Goal: Information Seeking & Learning: Learn about a topic

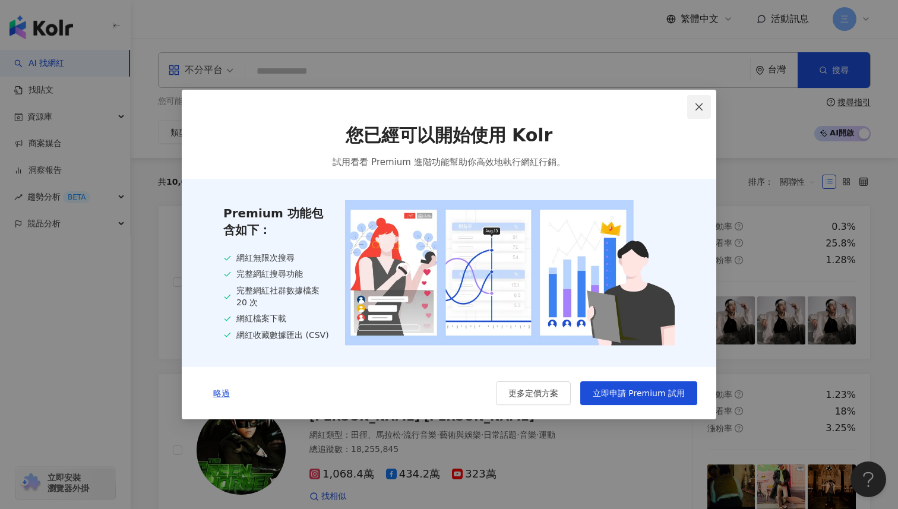
click at [700, 106] on icon "close" at bounding box center [699, 106] width 7 height 7
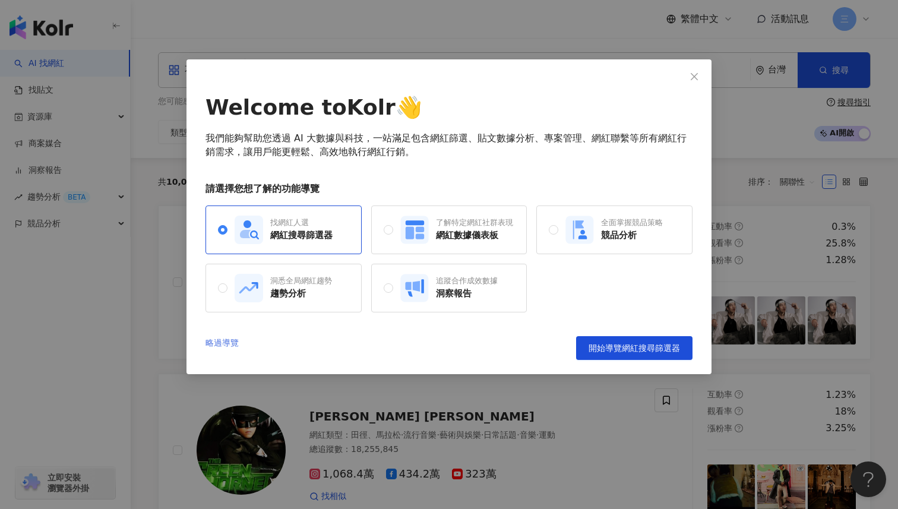
click at [226, 337] on link "略過導覽" at bounding box center [222, 348] width 33 height 24
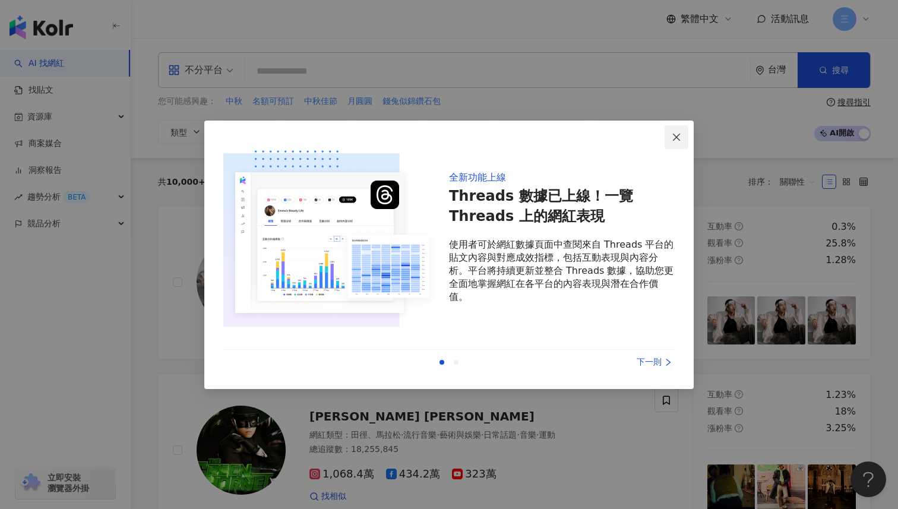
click at [678, 136] on icon "close" at bounding box center [676, 137] width 7 height 7
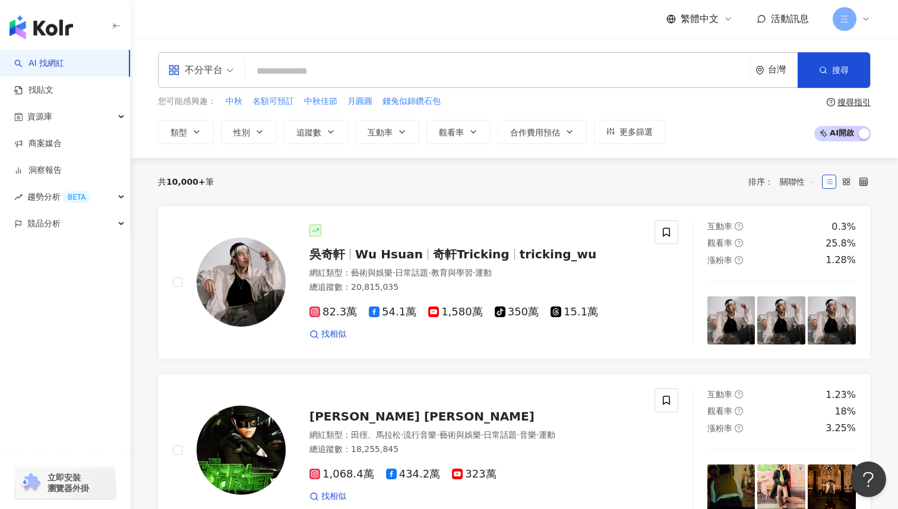
click at [223, 64] on span "不分平台" at bounding box center [200, 70] width 65 height 19
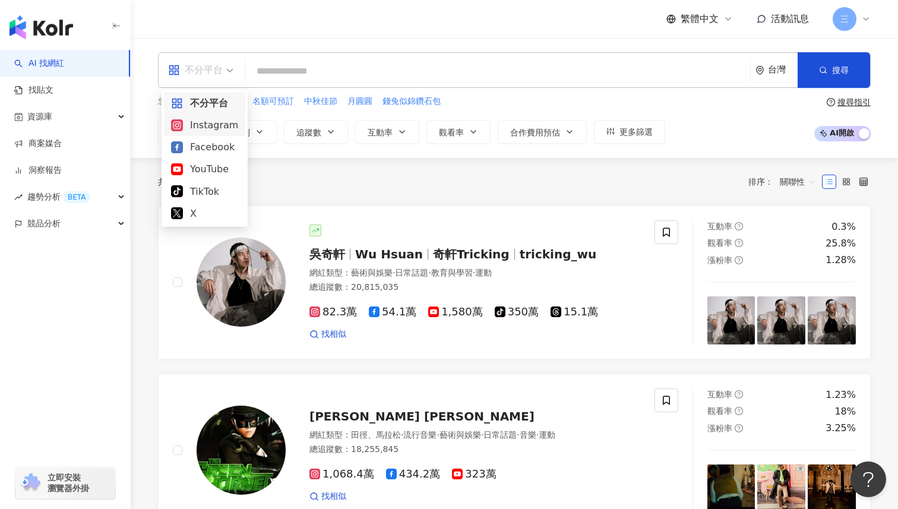
click at [211, 122] on div "Instagram" at bounding box center [204, 125] width 67 height 15
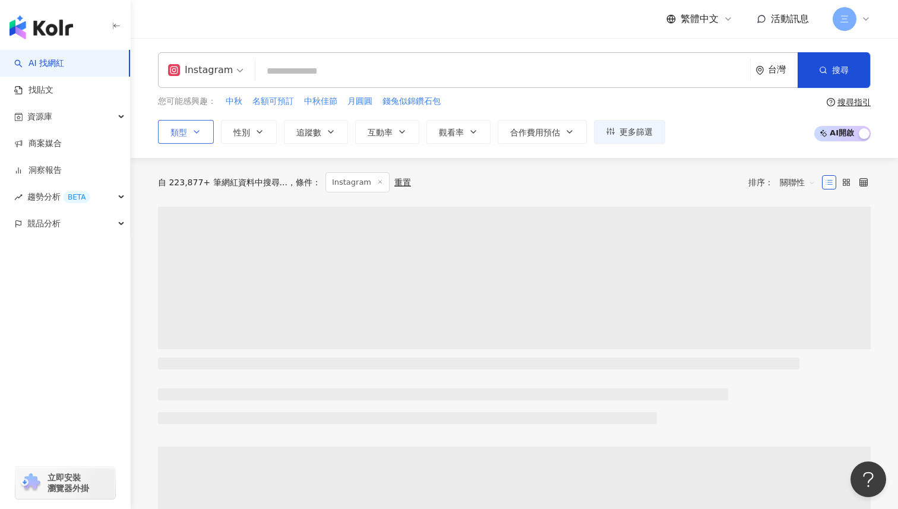
click at [195, 127] on icon "button" at bounding box center [197, 132] width 10 height 10
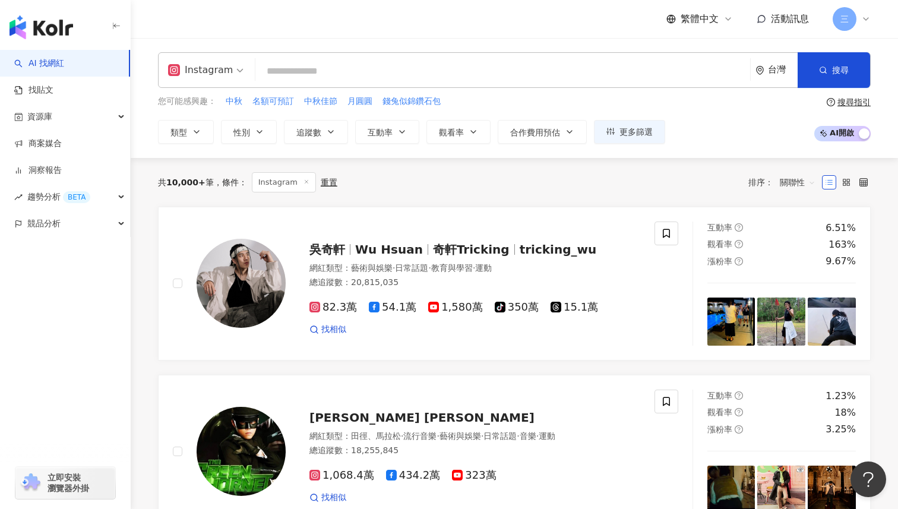
click at [502, 190] on div "共 10,000+ 筆 條件 ： Instagram 重置 排序： 關聯性" at bounding box center [514, 182] width 713 height 20
click at [261, 135] on icon "button" at bounding box center [260, 132] width 10 height 10
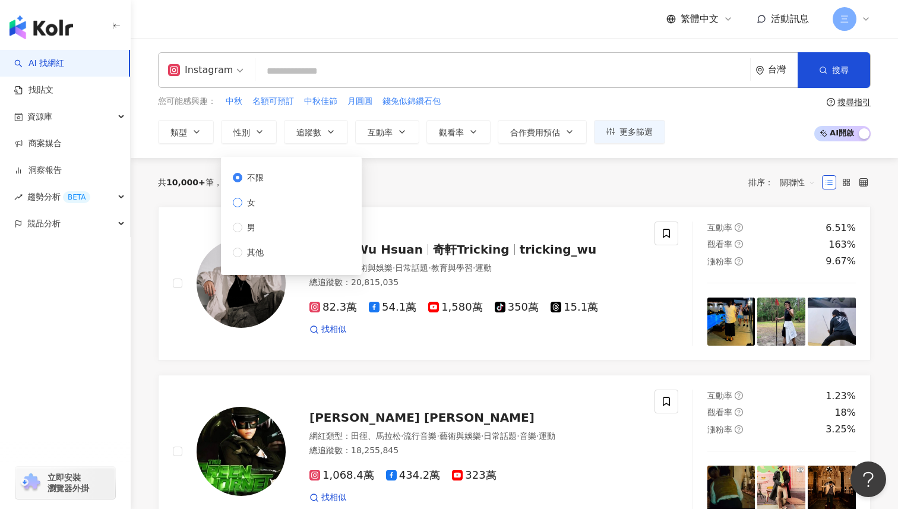
click at [267, 204] on label "女" at bounding box center [251, 202] width 36 height 13
click at [462, 181] on div "共 10,000+ 筆 條件 ： Instagram 重置 排序： 關聯性" at bounding box center [514, 182] width 713 height 20
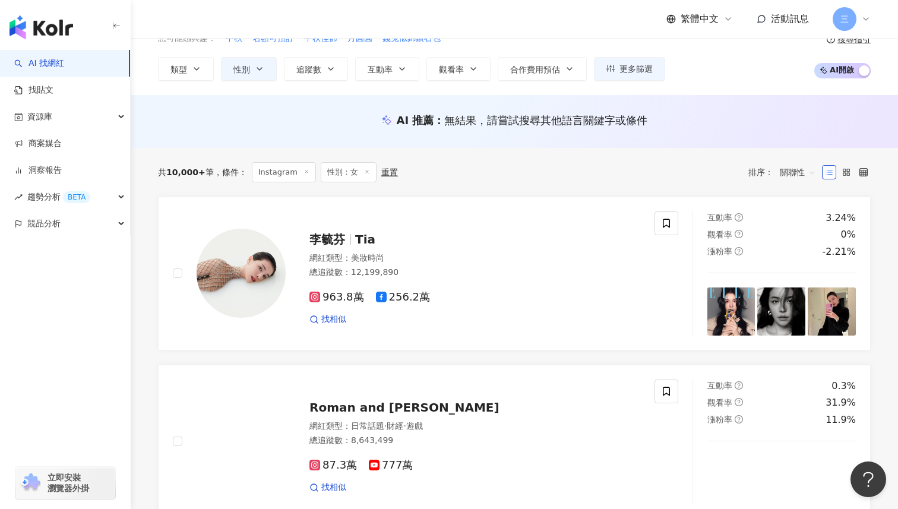
scroll to position [32, 0]
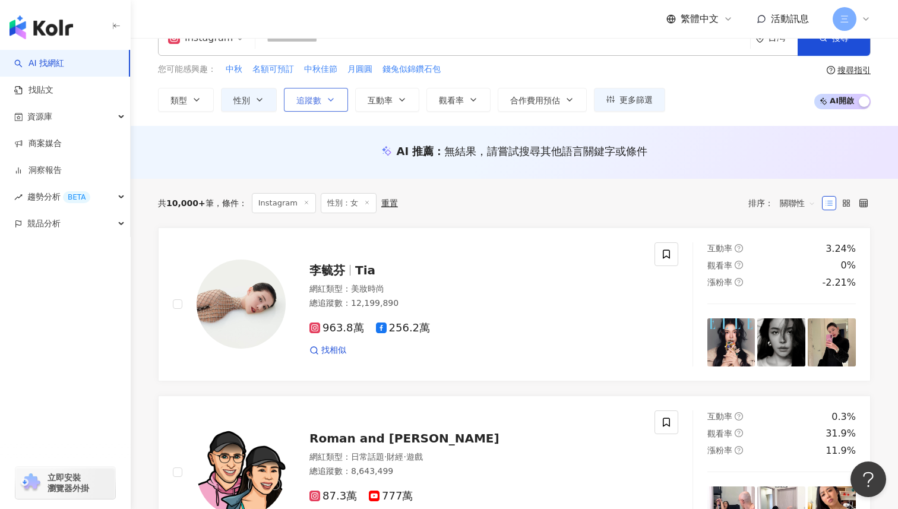
click at [326, 99] on button "追蹤數" at bounding box center [316, 100] width 64 height 24
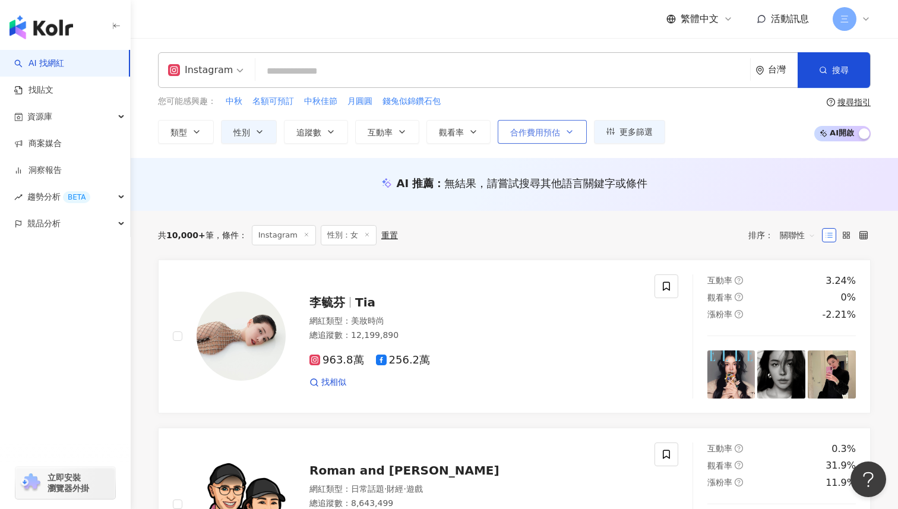
click at [543, 139] on button "合作費用預估" at bounding box center [542, 132] width 89 height 24
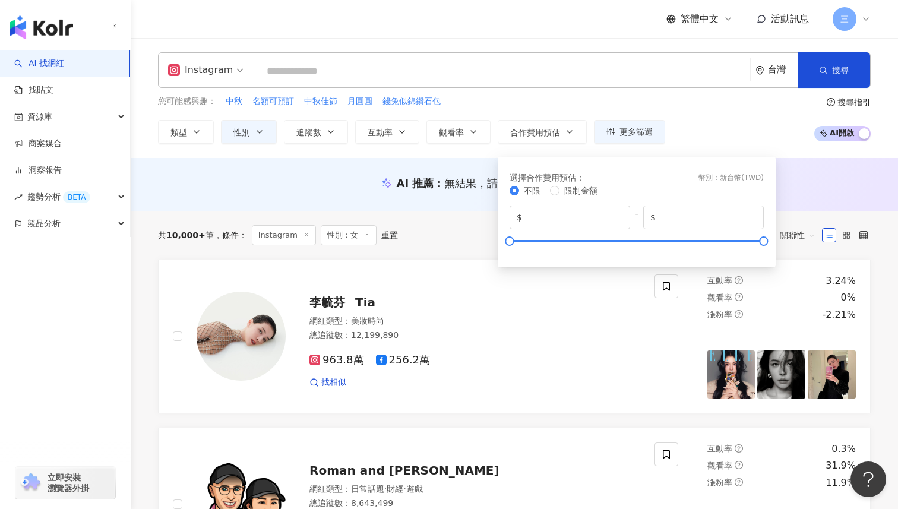
click at [419, 235] on div "共 10,000+ 筆 條件 ： Instagram 性別：女 重置 排序： 關聯性" at bounding box center [514, 235] width 713 height 20
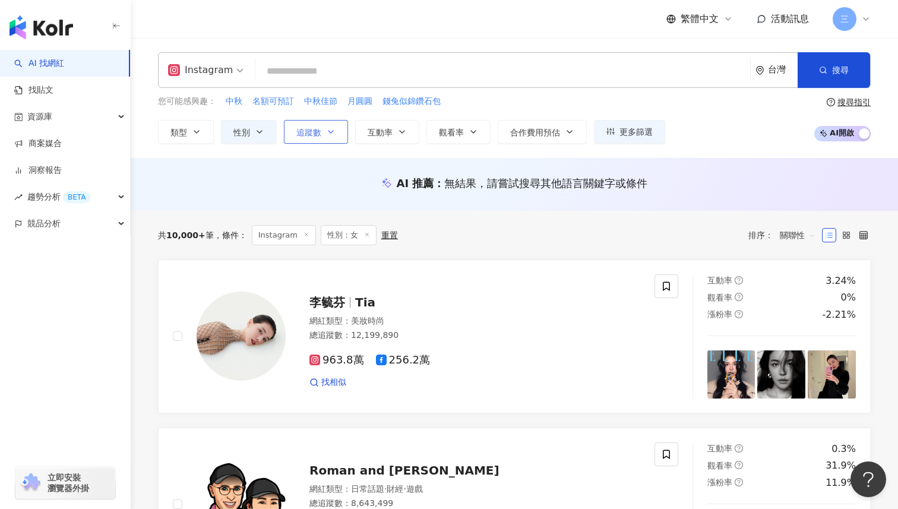
click at [321, 136] on button "追蹤數" at bounding box center [316, 132] width 64 height 24
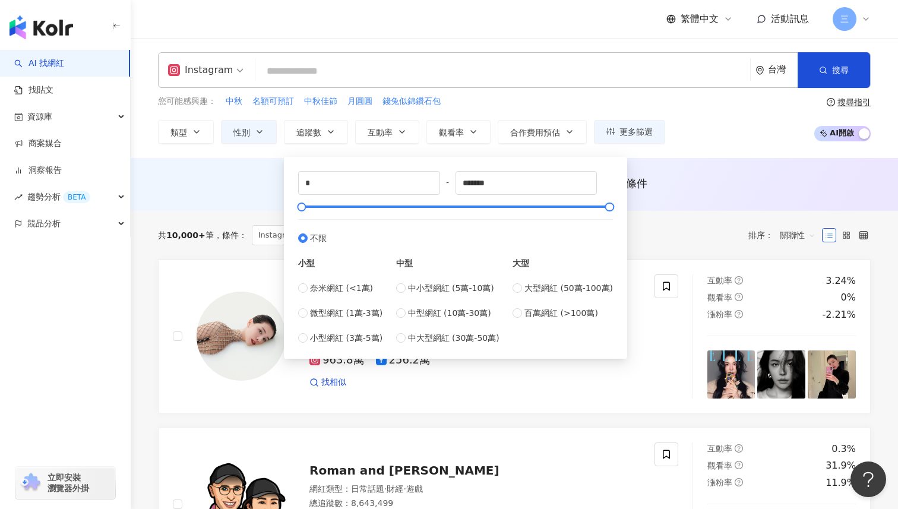
click at [254, 195] on div "AI 推薦 ： 無結果，請嘗試搜尋其他語言關鍵字或條件" at bounding box center [514, 187] width 760 height 22
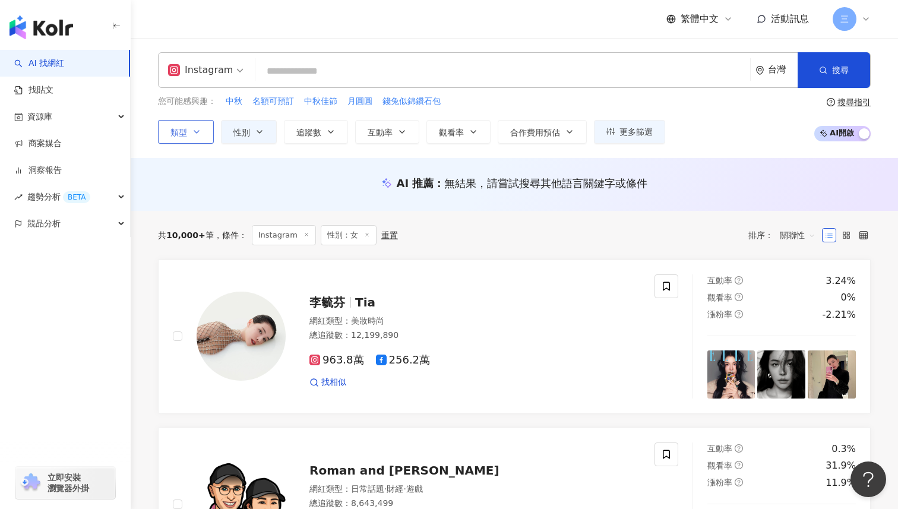
click at [201, 133] on icon "button" at bounding box center [197, 132] width 10 height 10
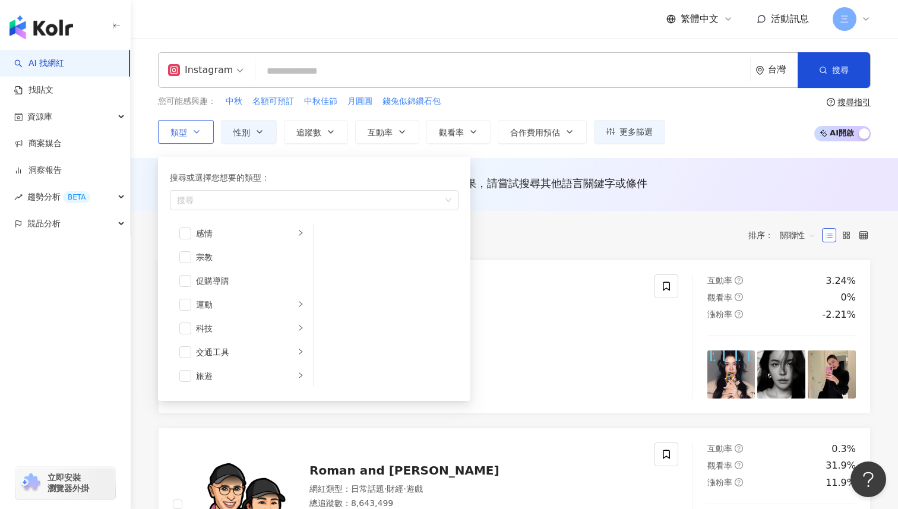
scroll to position [412, 0]
click at [185, 278] on span "button" at bounding box center [185, 277] width 12 height 12
click at [185, 275] on span "button" at bounding box center [185, 277] width 12 height 12
click at [503, 254] on div "共 10,000+ 筆 條件 ： Instagram 性別：女 重置 排序： 關聯性" at bounding box center [514, 235] width 713 height 49
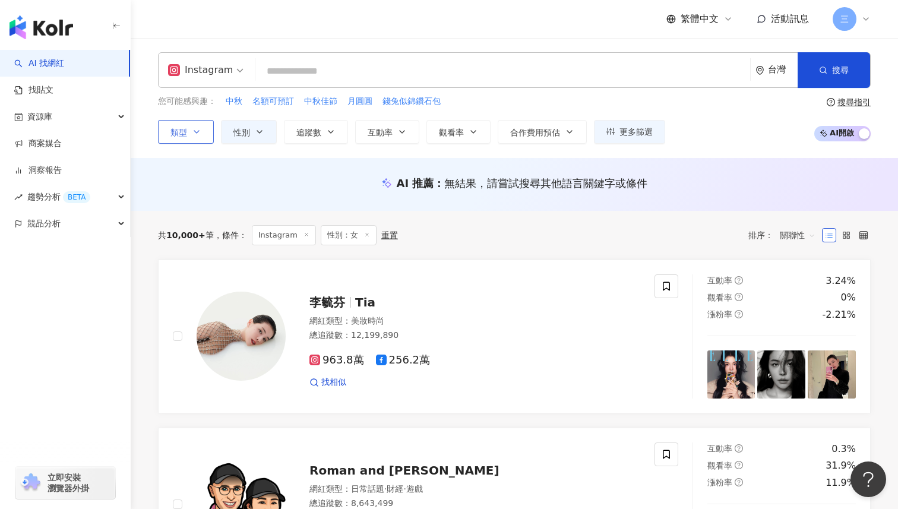
click at [198, 136] on icon "button" at bounding box center [197, 132] width 10 height 10
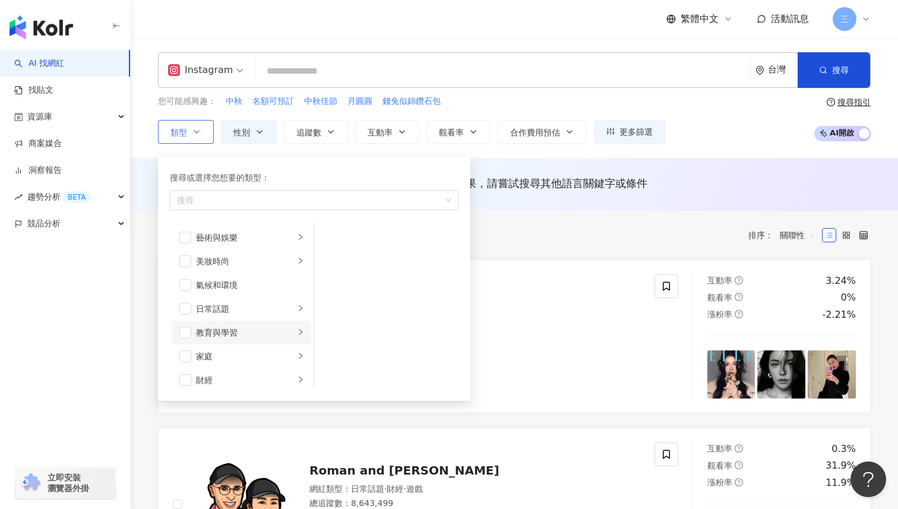
scroll to position [412, 0]
click at [184, 372] on span "button" at bounding box center [185, 372] width 12 height 12
click at [511, 257] on div "共 10,000+ 筆 條件 ： Instagram 性別：女 重置 排序： 關聯性" at bounding box center [514, 235] width 713 height 49
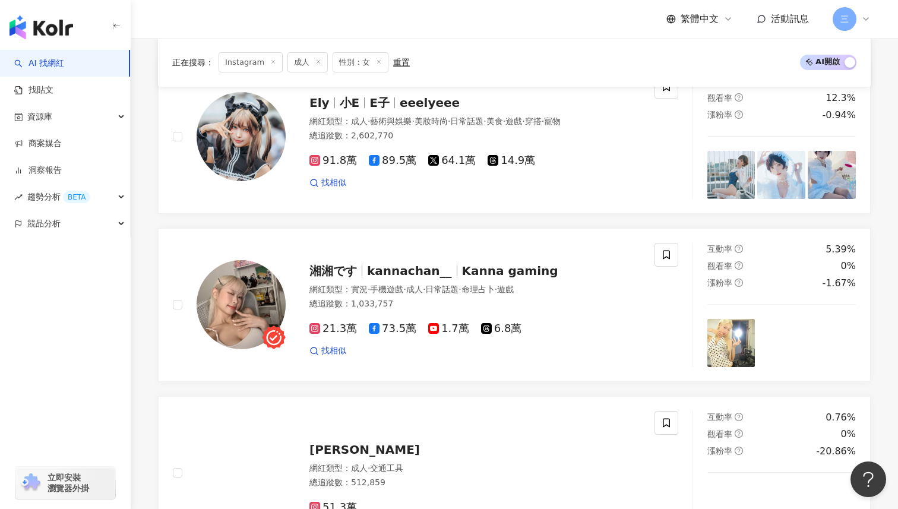
scroll to position [196, 0]
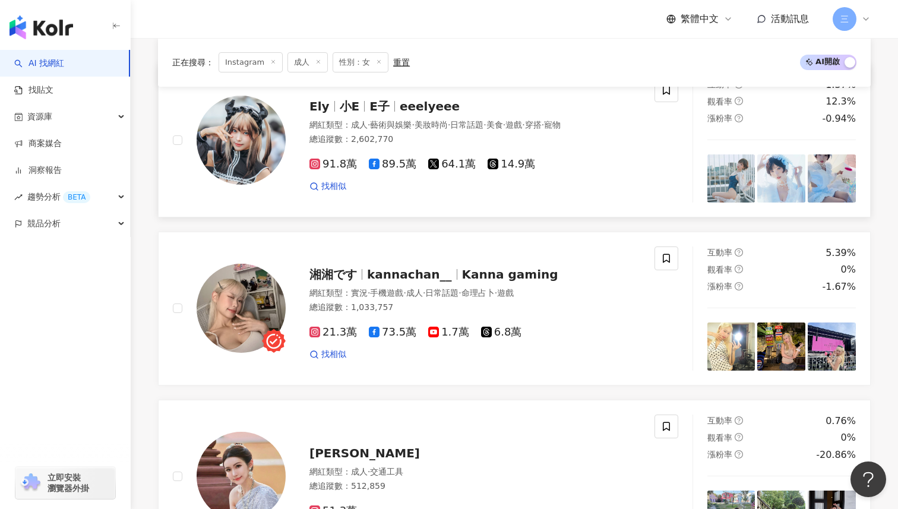
click at [377, 102] on span "E子" at bounding box center [379, 106] width 20 height 14
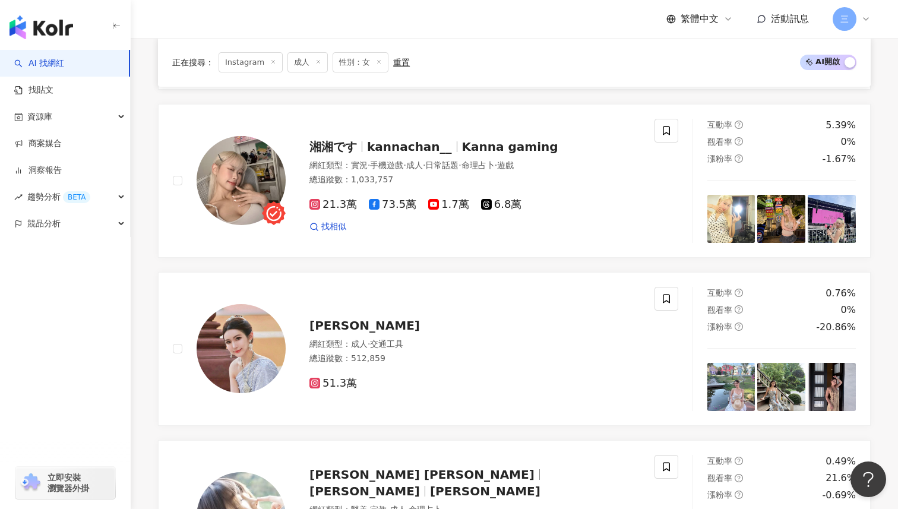
scroll to position [448, 0]
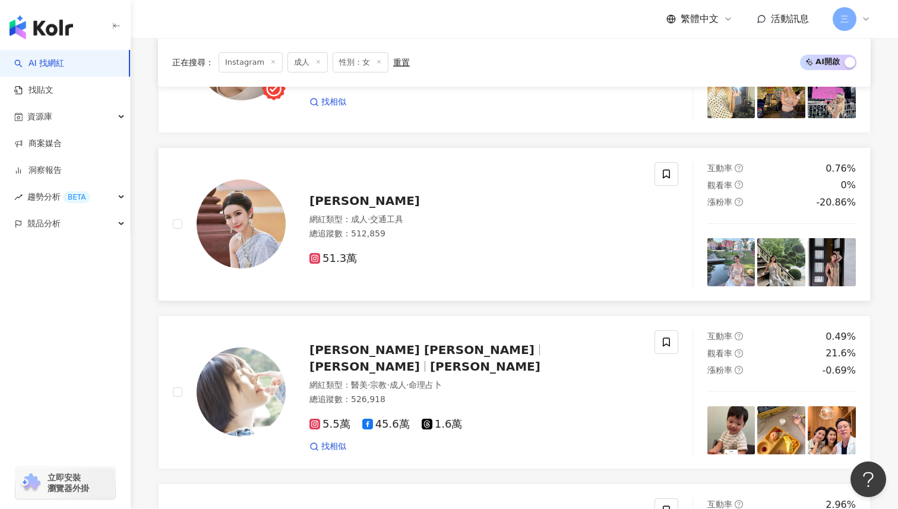
click at [330, 261] on span "51.3萬" at bounding box center [333, 258] width 48 height 12
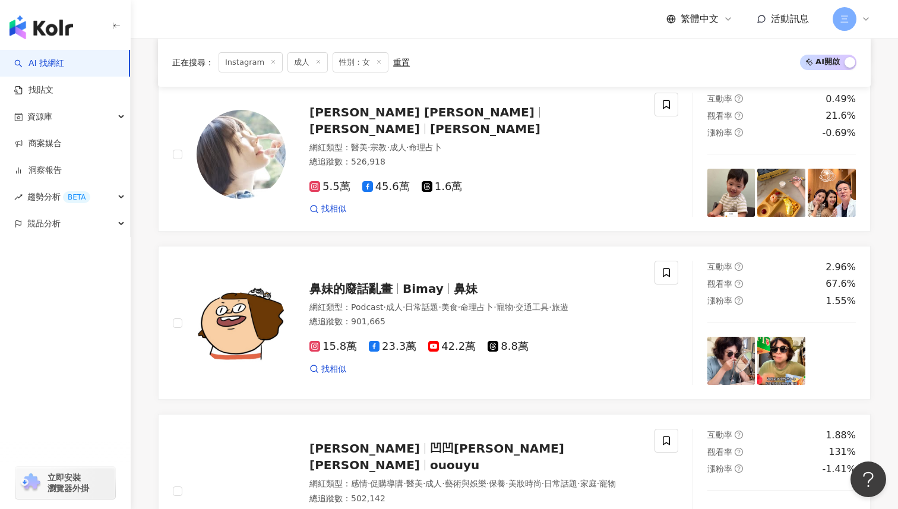
scroll to position [0, 0]
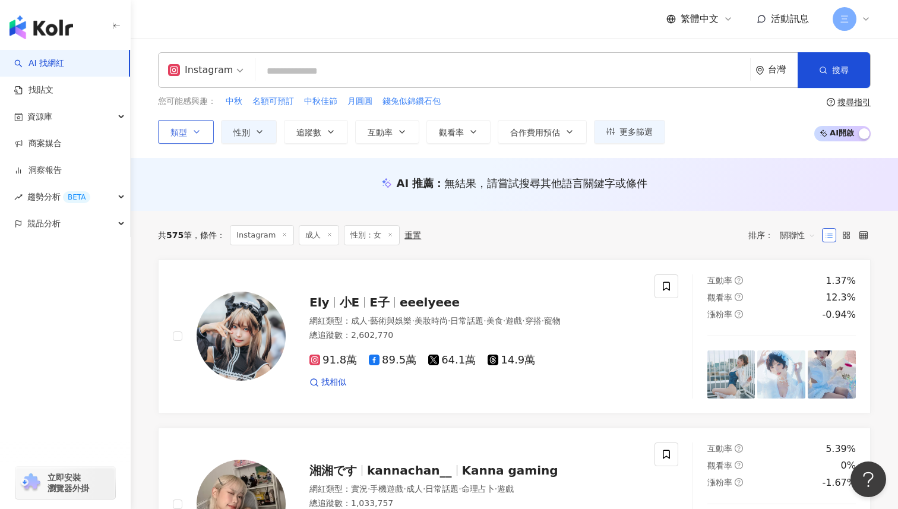
click at [189, 129] on button "類型" at bounding box center [186, 132] width 56 height 24
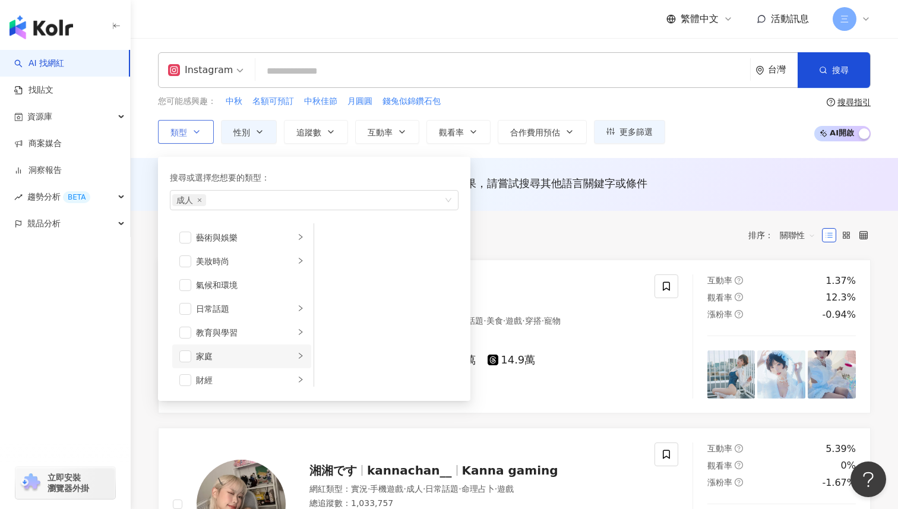
scroll to position [412, 0]
click at [185, 372] on span "button" at bounding box center [185, 372] width 12 height 12
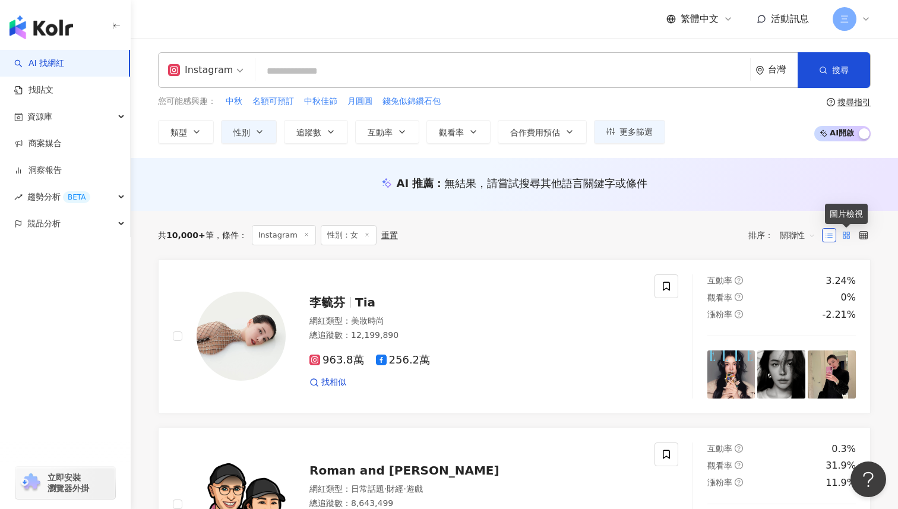
click at [844, 236] on icon at bounding box center [846, 235] width 8 height 8
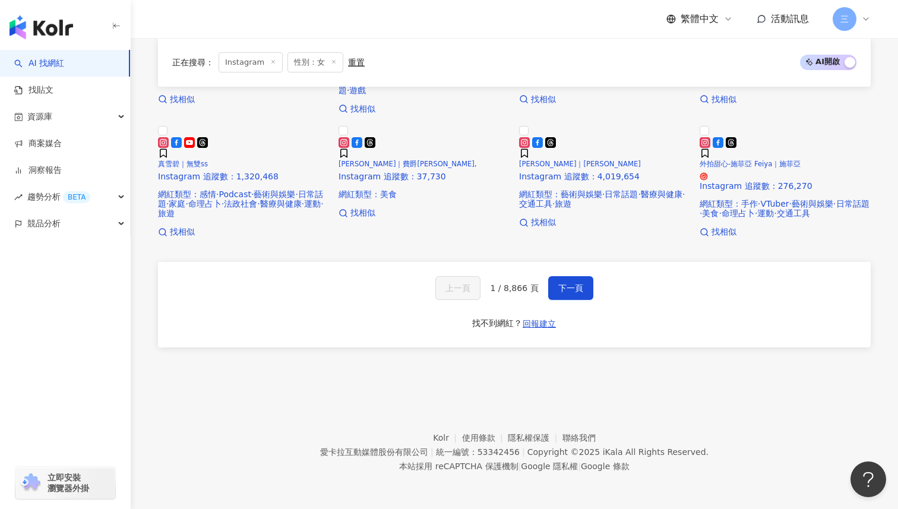
scroll to position [646, 0]
click at [570, 293] on span "下一頁" at bounding box center [570, 288] width 25 height 10
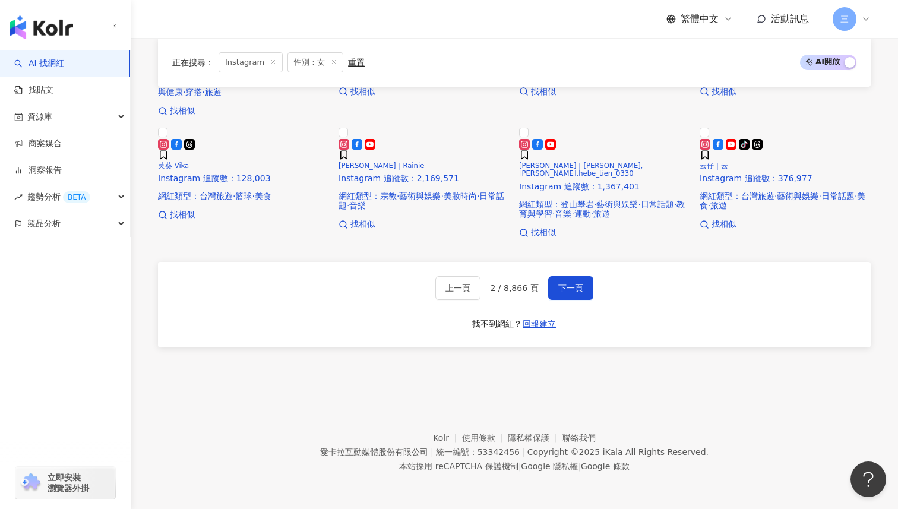
scroll to position [813, 0]
click at [571, 288] on span "下一頁" at bounding box center [570, 288] width 25 height 10
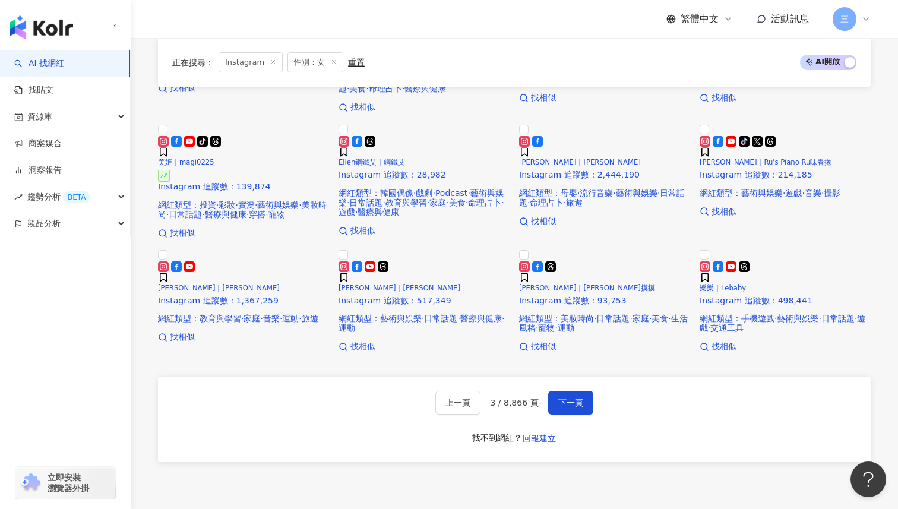
scroll to position [0, 0]
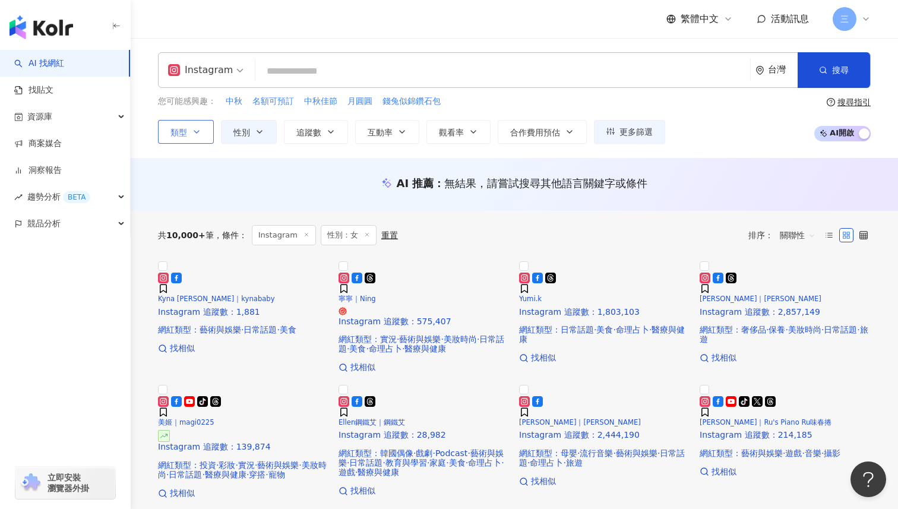
click at [195, 133] on icon "button" at bounding box center [197, 132] width 10 height 10
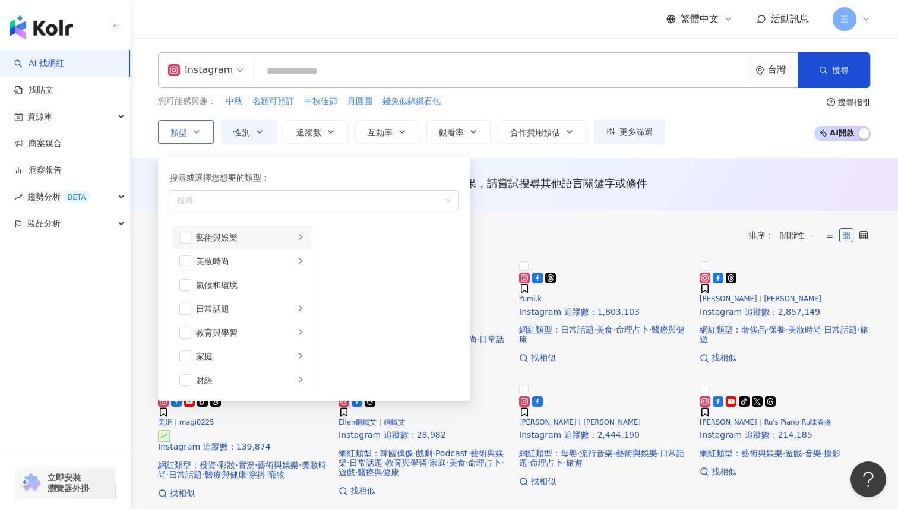
click at [184, 243] on li "藝術與娛樂" at bounding box center [241, 238] width 139 height 24
click at [184, 238] on span "button" at bounding box center [185, 238] width 12 height 12
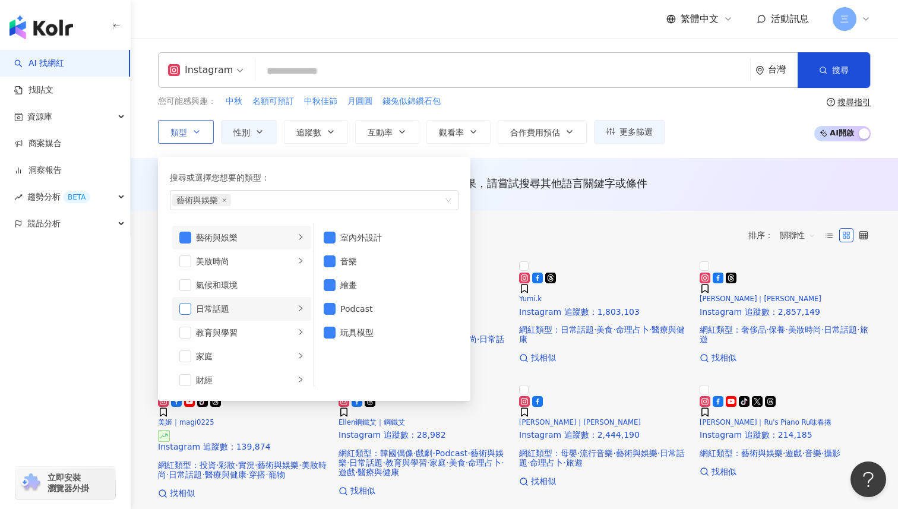
click at [186, 308] on span "button" at bounding box center [185, 309] width 12 height 12
click at [187, 332] on span "button" at bounding box center [185, 333] width 12 height 12
click at [184, 332] on span "button" at bounding box center [185, 333] width 12 height 12
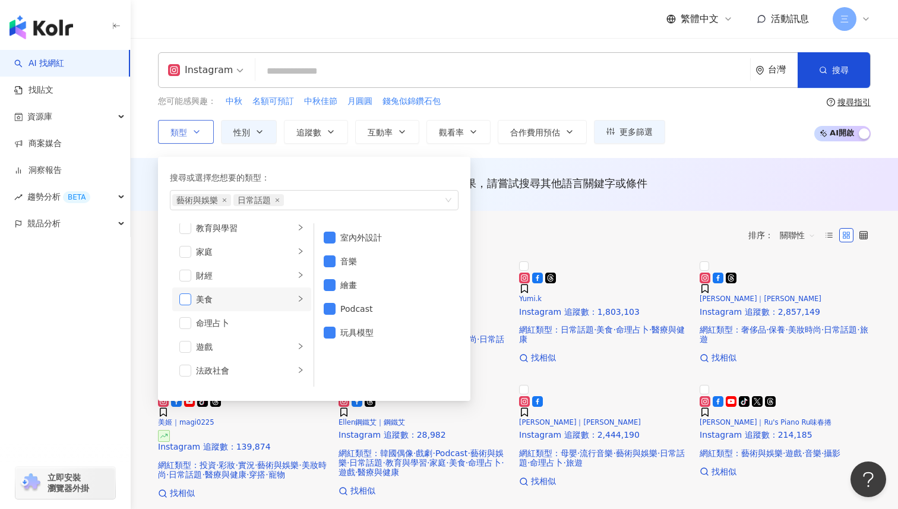
scroll to position [108, 0]
click at [182, 296] on span "button" at bounding box center [185, 296] width 12 height 12
click at [188, 326] on span "button" at bounding box center [185, 327] width 12 height 12
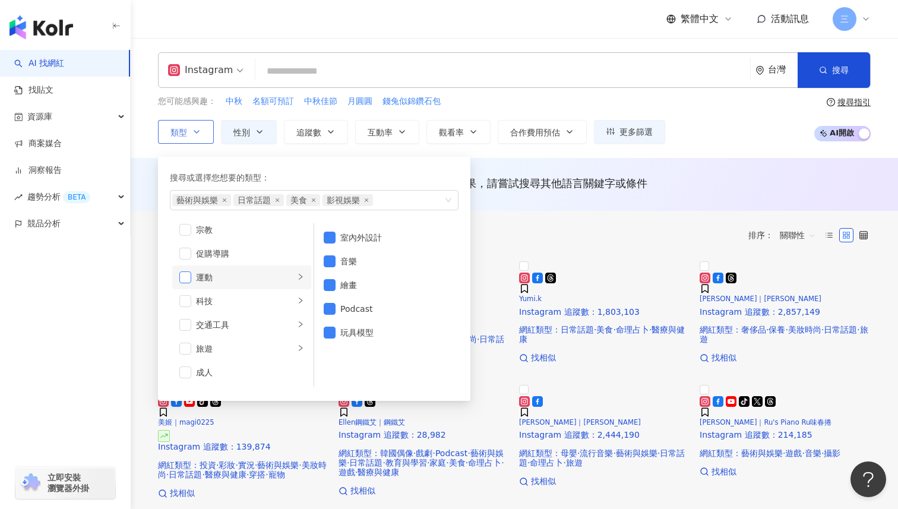
click at [184, 279] on span "button" at bounding box center [185, 277] width 12 height 12
click at [488, 228] on div "共 10,000+ 筆 條件 ： Instagram 性別：女 重置 排序： 關聯性" at bounding box center [514, 235] width 713 height 20
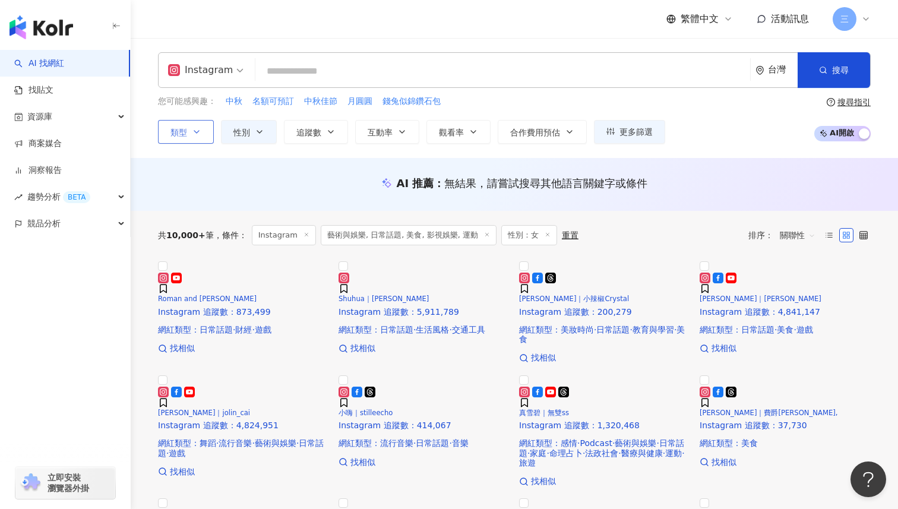
click at [191, 134] on button "類型" at bounding box center [186, 132] width 56 height 24
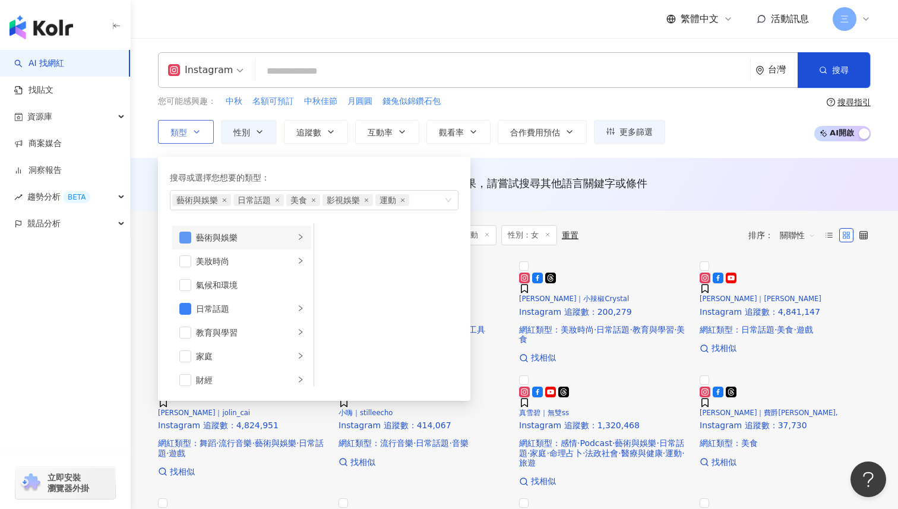
click at [185, 236] on span "button" at bounding box center [185, 238] width 12 height 12
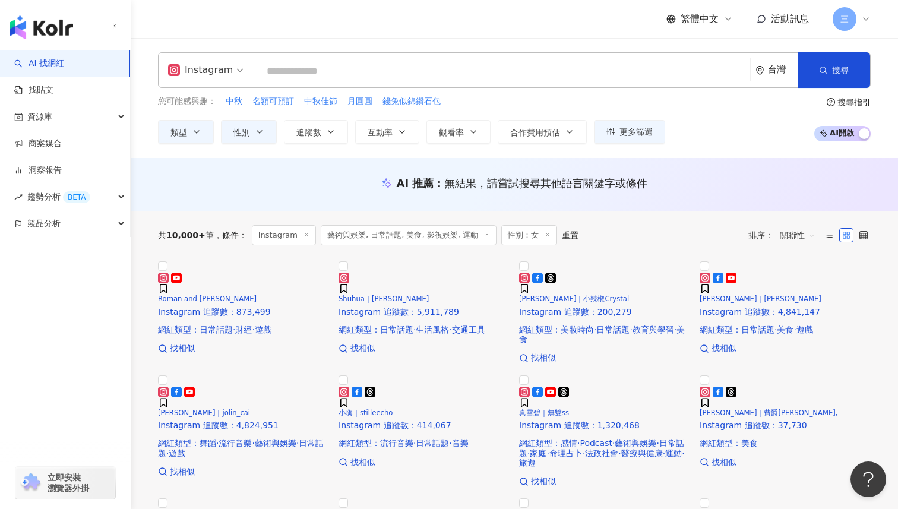
click at [147, 312] on div "共 10,000+ 筆 條件 ： Instagram 藝術與娛樂, 日常話題, 美食, 影視娛樂, 運動 性別：女 重置 排序： 關聯性 Roman and …" at bounding box center [514, 480] width 760 height 539
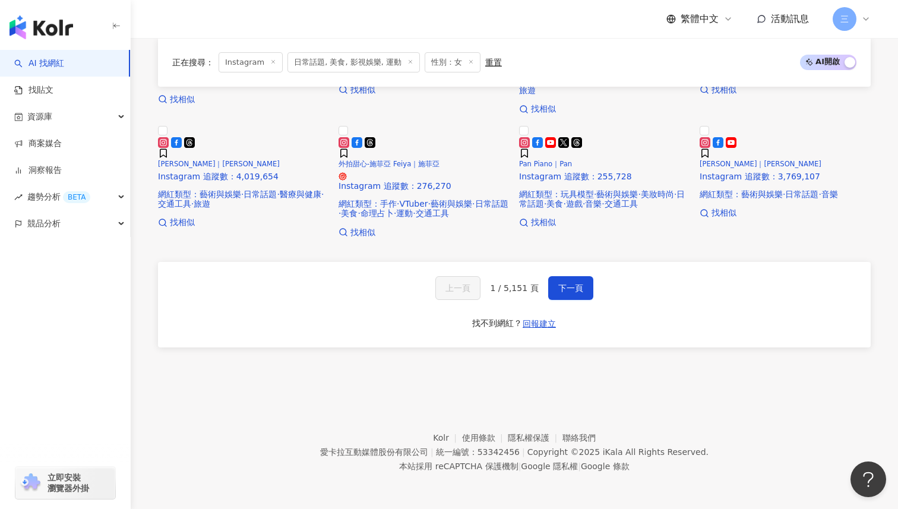
scroll to position [809, 0]
click at [579, 285] on span "下一頁" at bounding box center [570, 288] width 25 height 10
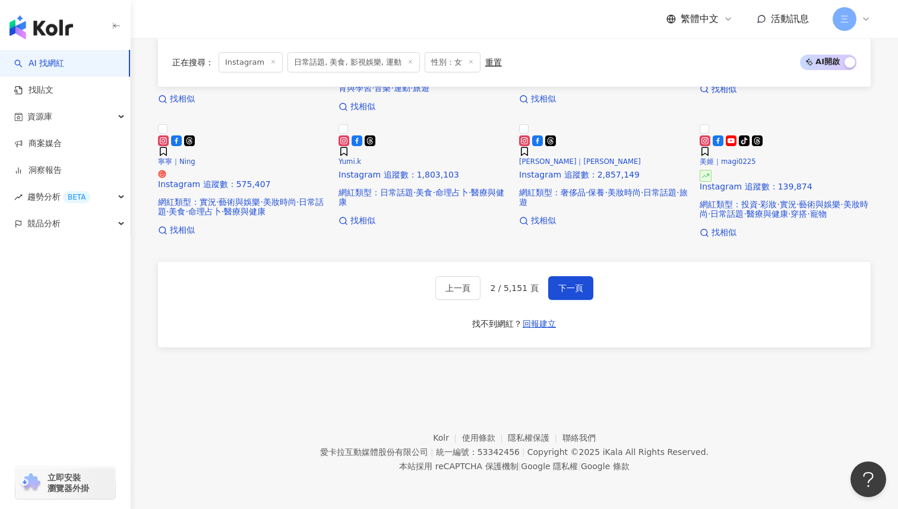
scroll to position [824, 0]
click at [566, 289] on span "下一頁" at bounding box center [570, 288] width 25 height 10
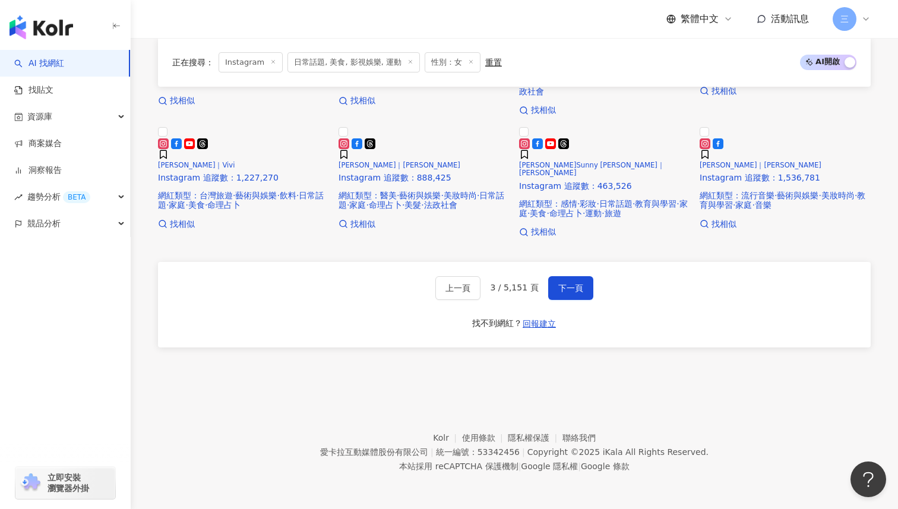
scroll to position [702, 0]
click at [564, 300] on button "下一頁" at bounding box center [570, 288] width 45 height 24
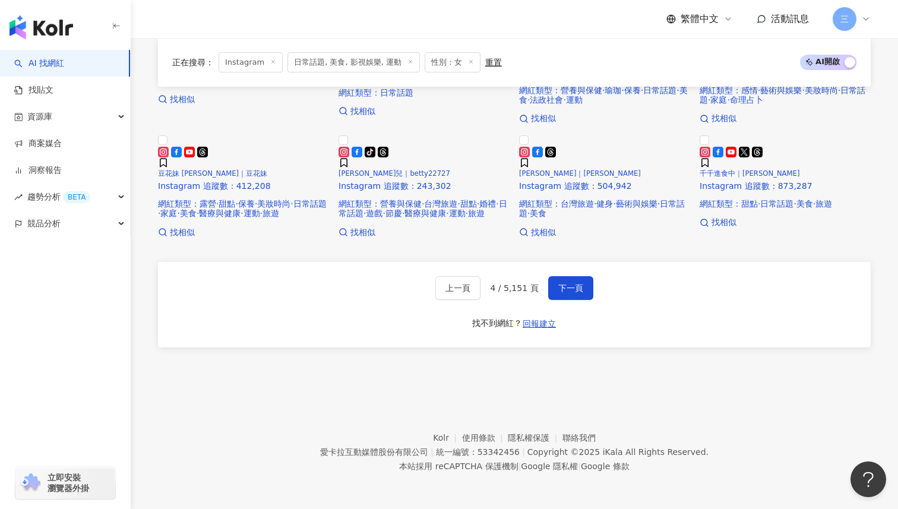
scroll to position [810, 0]
click at [575, 293] on button "下一頁" at bounding box center [570, 288] width 45 height 24
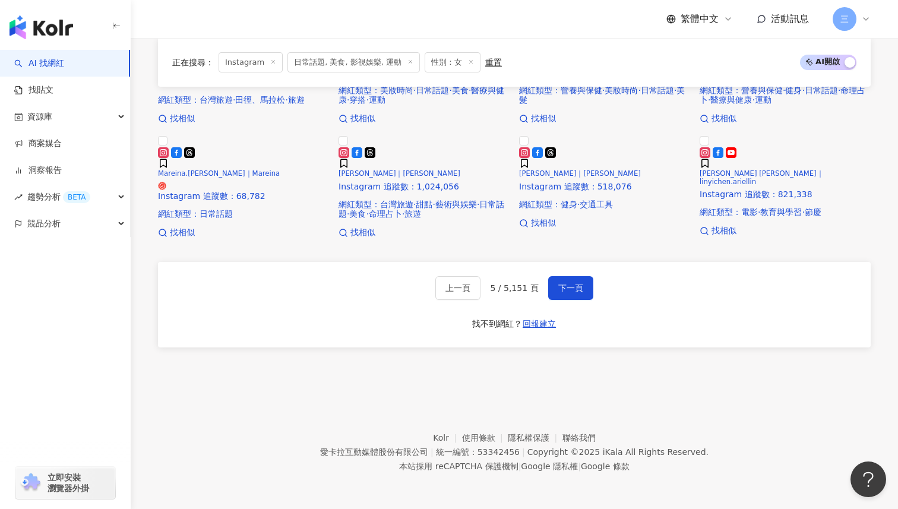
scroll to position [822, 0]
click at [566, 286] on span "下一頁" at bounding box center [570, 288] width 25 height 10
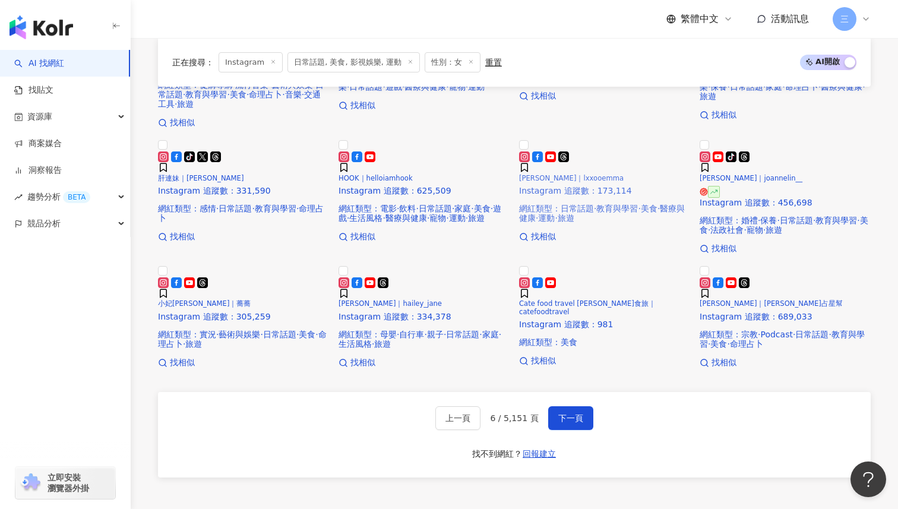
scroll to position [83, 0]
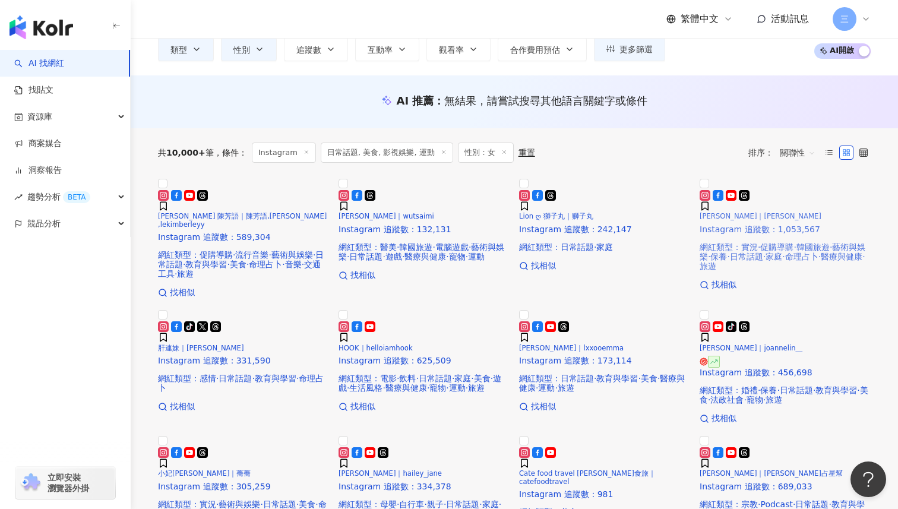
click at [736, 220] on h5 "瑀熙｜Yuci" at bounding box center [785, 217] width 171 height 8
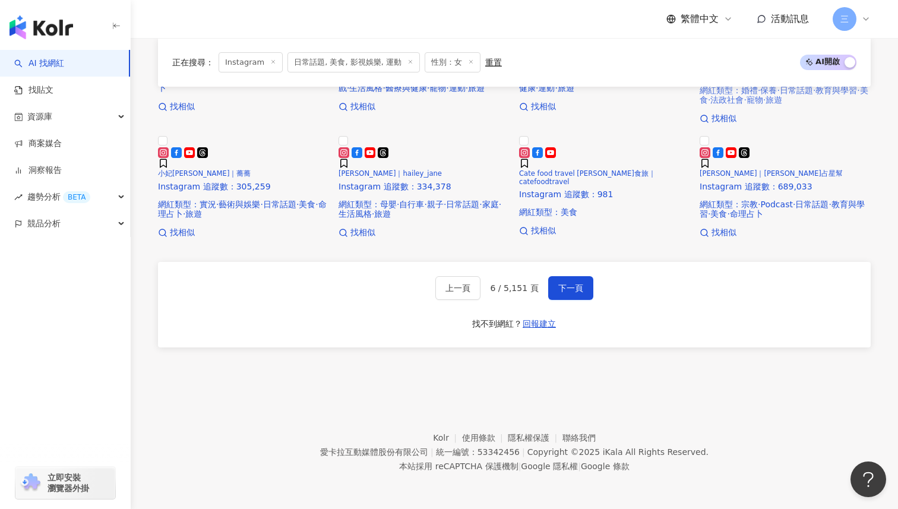
scroll to position [714, 0]
click at [579, 293] on span "下一頁" at bounding box center [570, 288] width 25 height 10
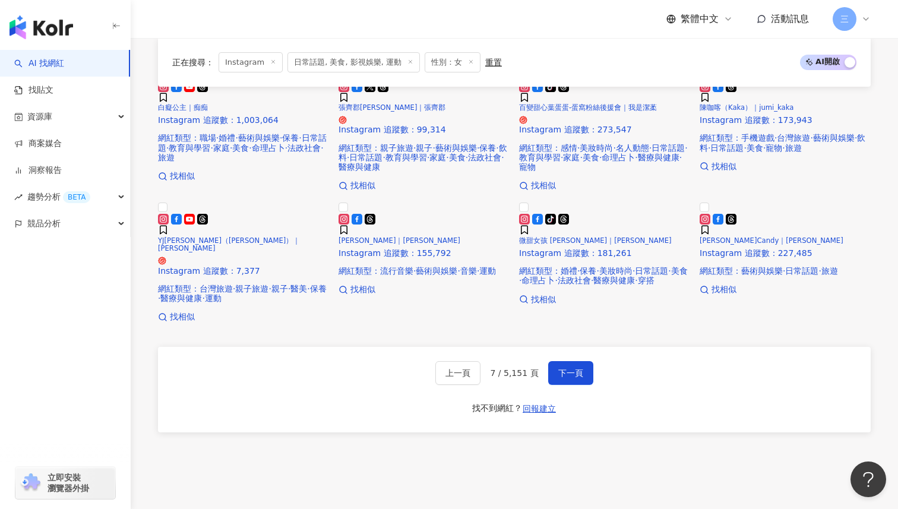
scroll to position [297, 0]
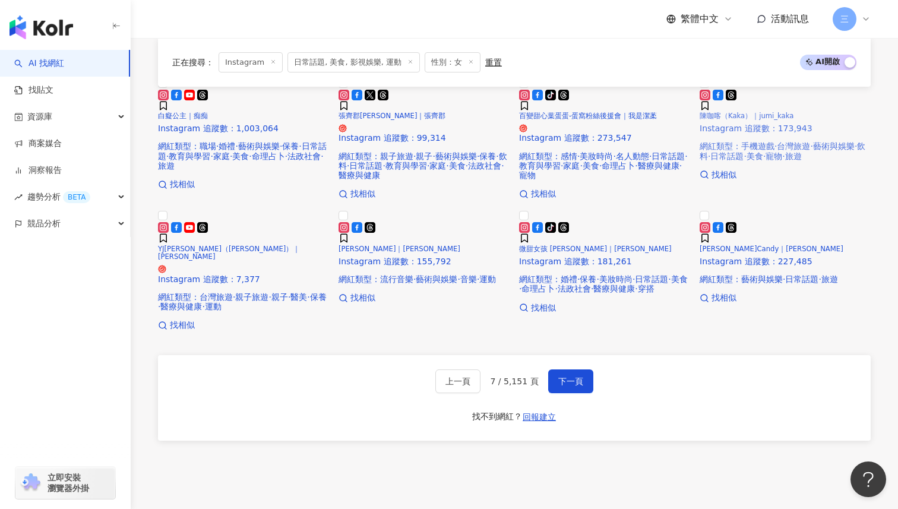
click at [706, 96] on icon at bounding box center [705, 95] width 2 height 2
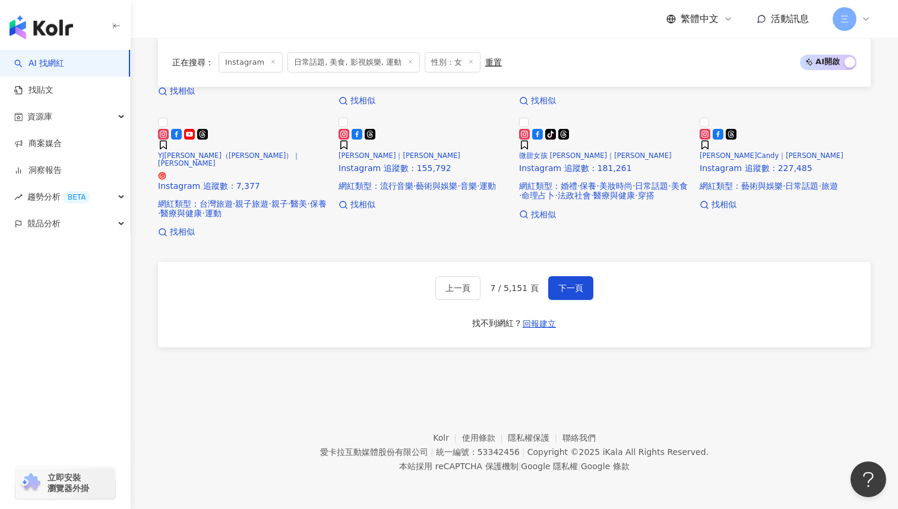
scroll to position [824, 0]
click at [570, 289] on span "下一頁" at bounding box center [570, 288] width 25 height 10
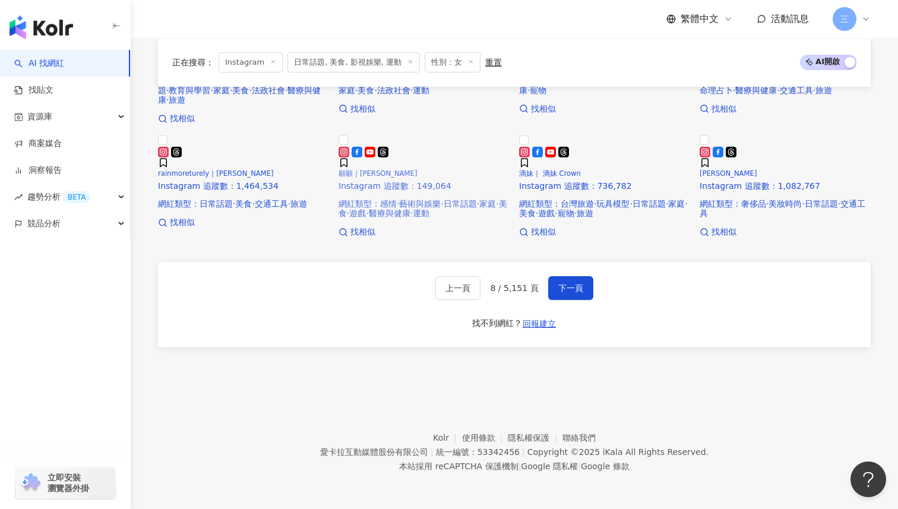
scroll to position [742, 0]
click at [576, 293] on span "下一頁" at bounding box center [570, 288] width 25 height 10
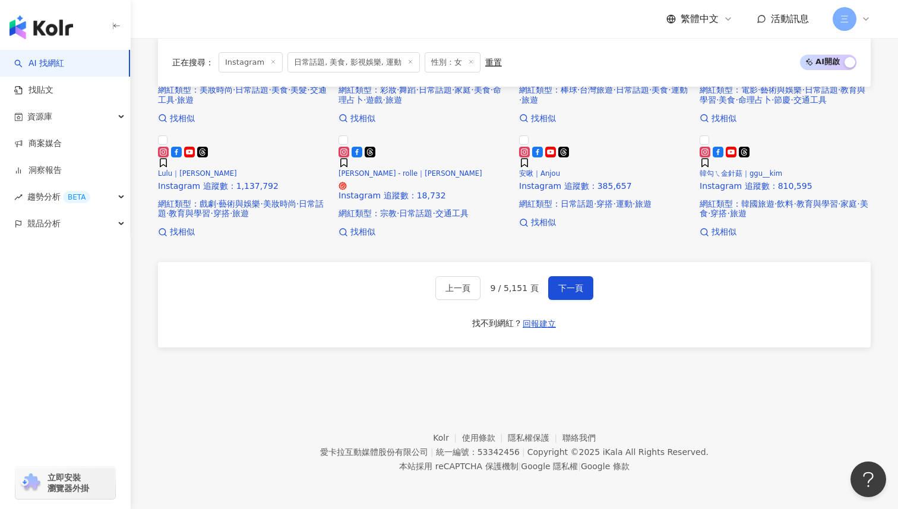
scroll to position [798, 0]
click at [564, 283] on button "下一頁" at bounding box center [570, 288] width 45 height 24
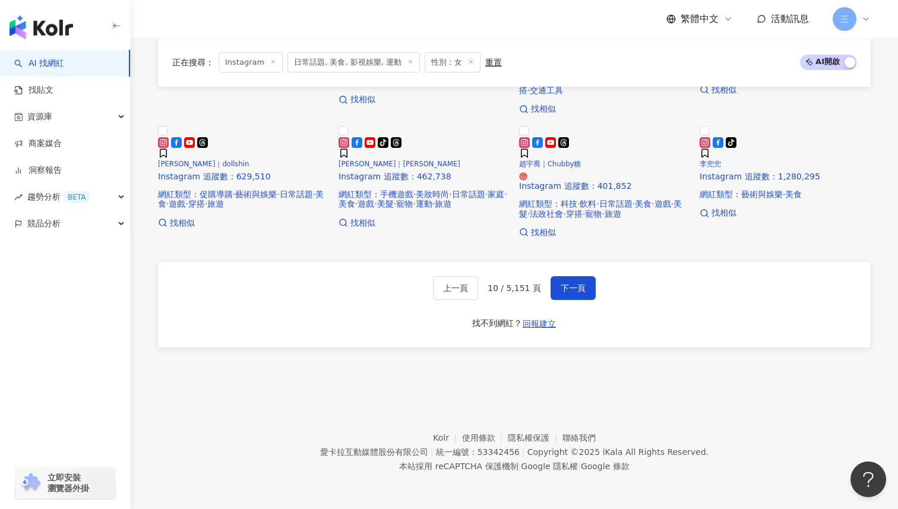
scroll to position [732, 0]
click at [567, 293] on span "下一頁" at bounding box center [573, 288] width 25 height 10
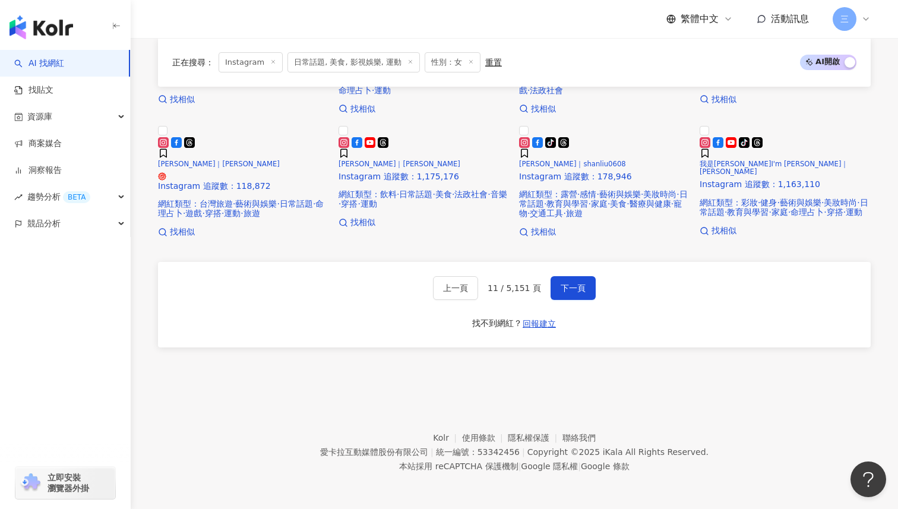
scroll to position [669, 0]
click at [579, 300] on button "下一頁" at bounding box center [573, 288] width 45 height 24
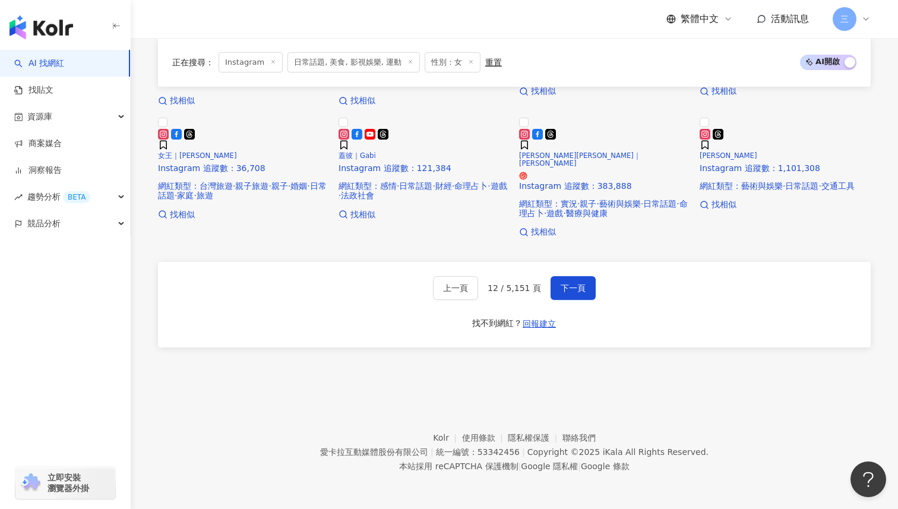
scroll to position [781, 0]
click at [576, 300] on button "下一頁" at bounding box center [573, 288] width 45 height 24
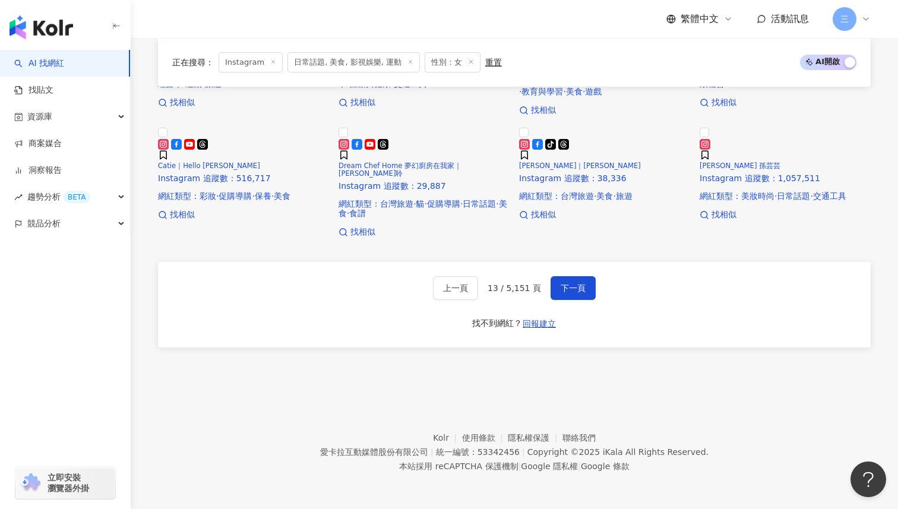
scroll to position [816, 0]
click at [568, 289] on span "下一頁" at bounding box center [573, 288] width 25 height 10
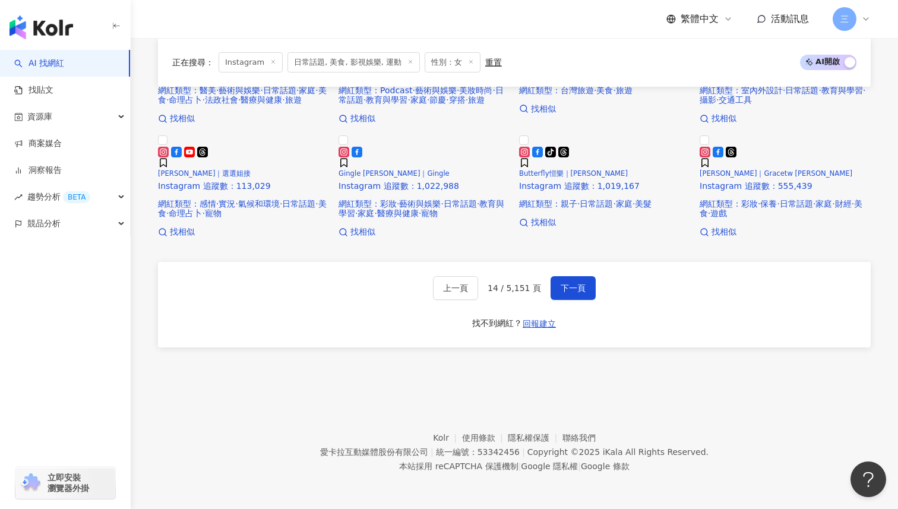
scroll to position [658, 0]
click at [579, 300] on button "下一頁" at bounding box center [573, 288] width 45 height 24
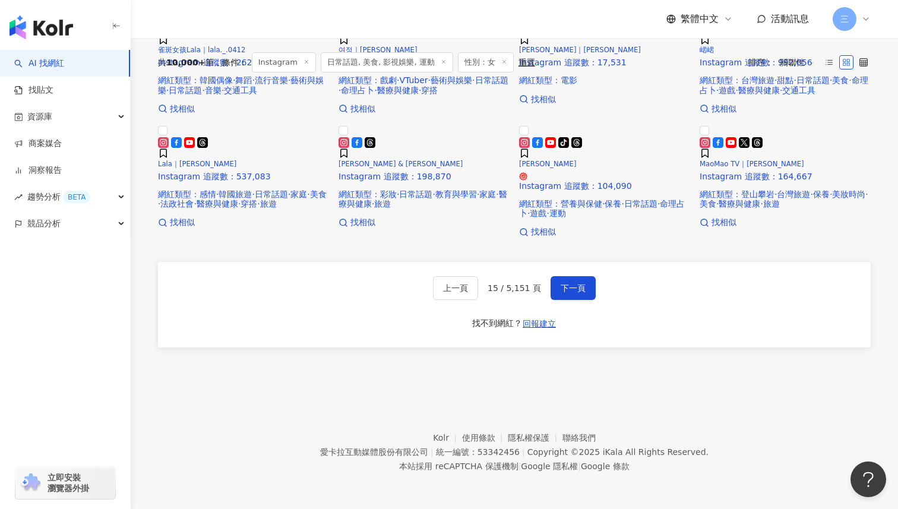
scroll to position [798, 0]
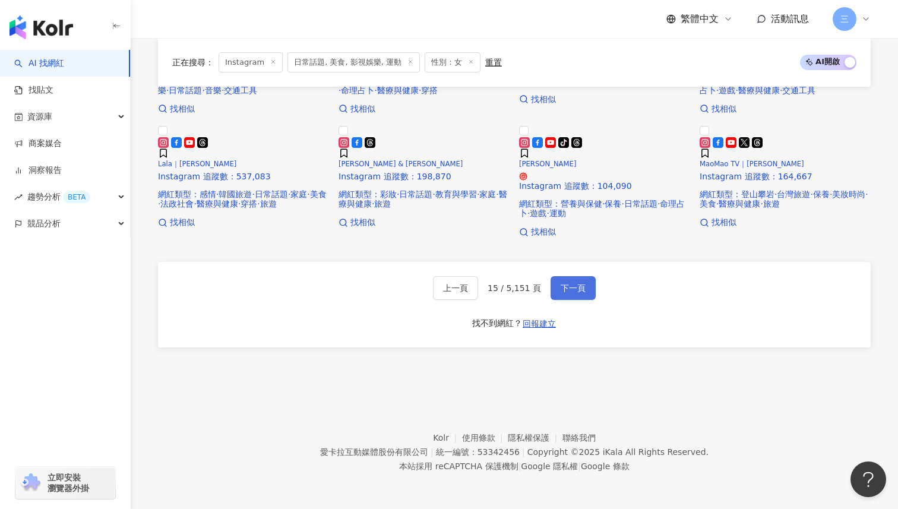
click at [579, 299] on button "下一頁" at bounding box center [573, 288] width 45 height 24
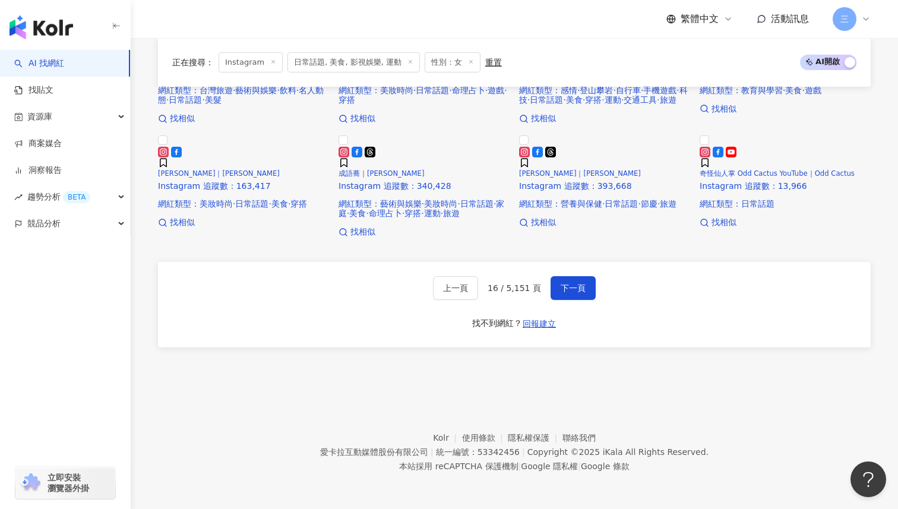
scroll to position [809, 0]
click at [559, 282] on button "下一頁" at bounding box center [573, 288] width 45 height 24
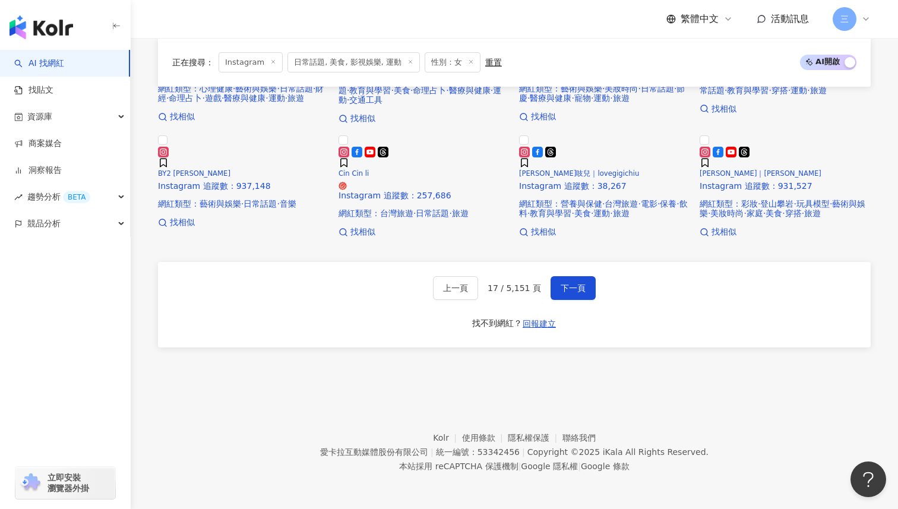
scroll to position [797, 0]
click at [564, 292] on span "下一頁" at bounding box center [573, 288] width 25 height 10
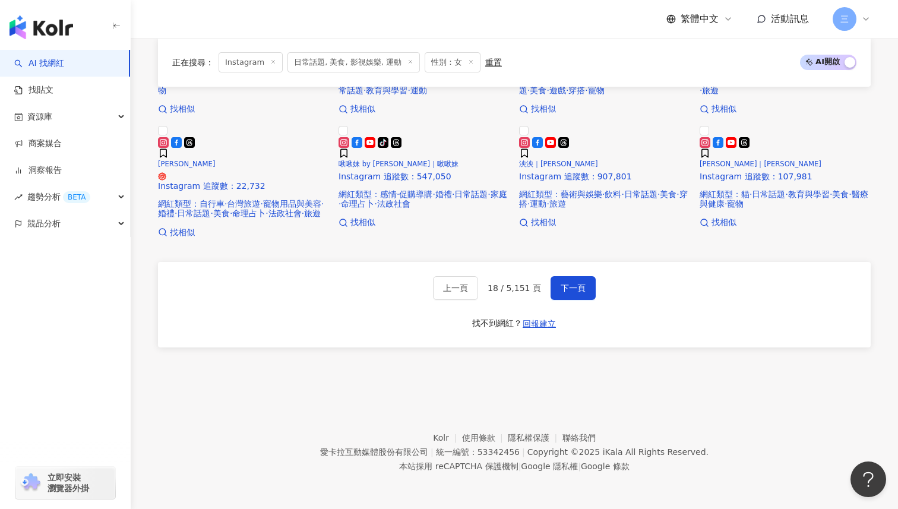
scroll to position [810, 0]
click at [566, 289] on span "下一頁" at bounding box center [573, 288] width 25 height 10
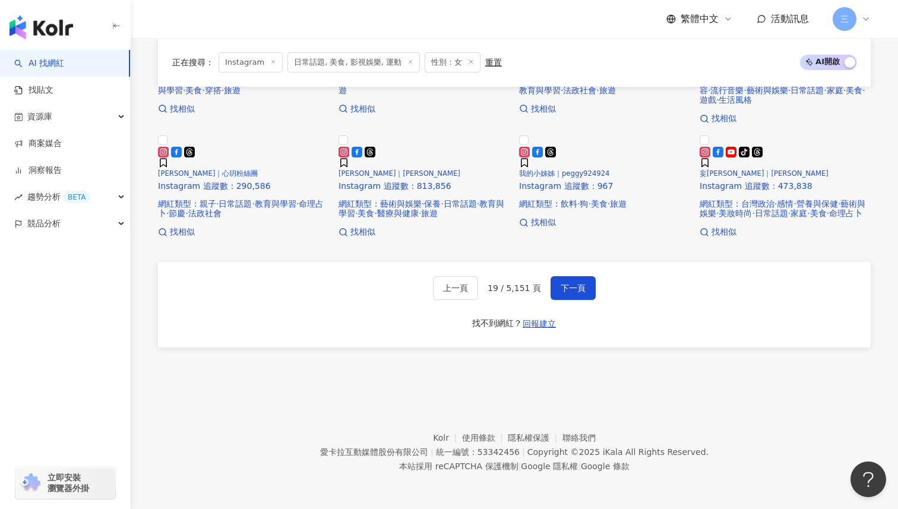
scroll to position [809, 0]
click at [575, 285] on span "下一頁" at bounding box center [573, 288] width 25 height 10
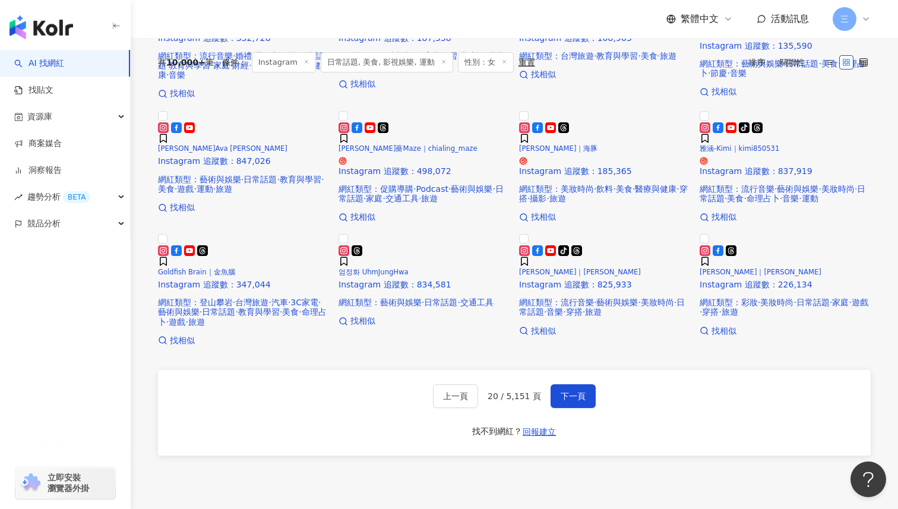
scroll to position [827, 0]
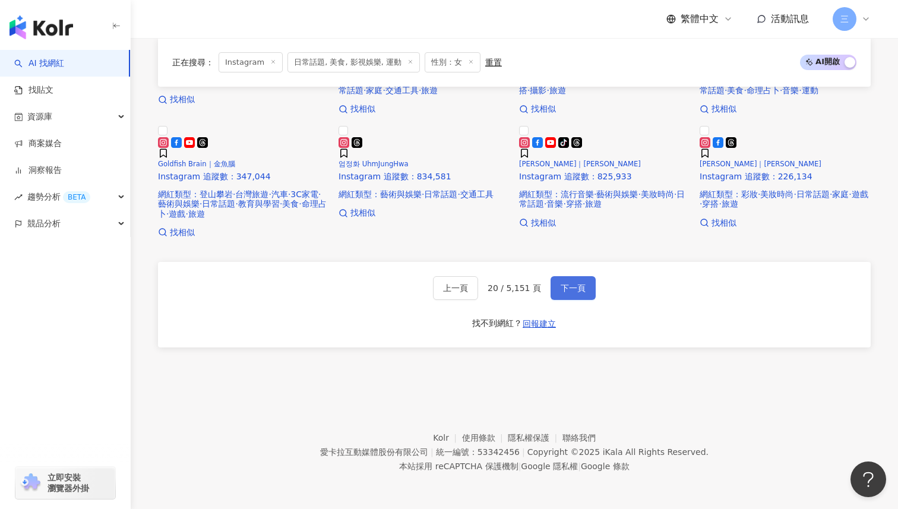
click at [568, 287] on span "下一頁" at bounding box center [573, 288] width 25 height 10
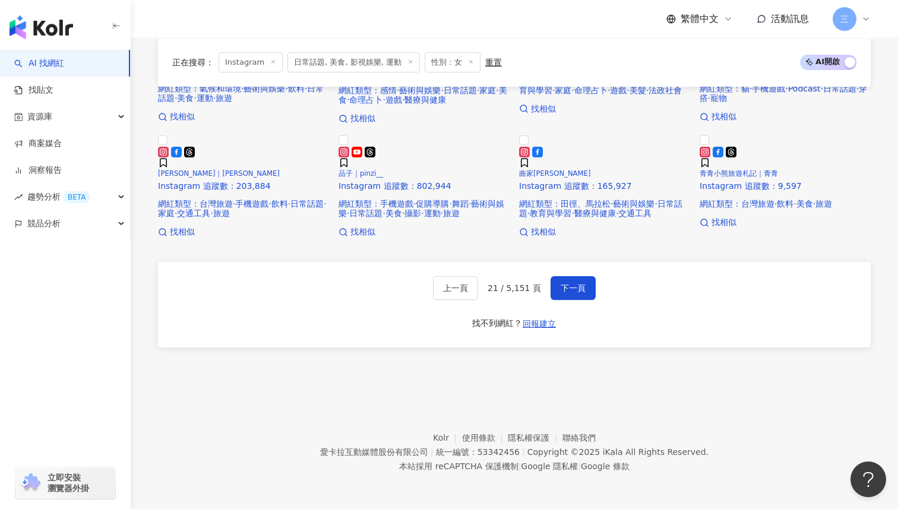
scroll to position [813, 0]
click at [565, 289] on span "下一頁" at bounding box center [573, 288] width 25 height 10
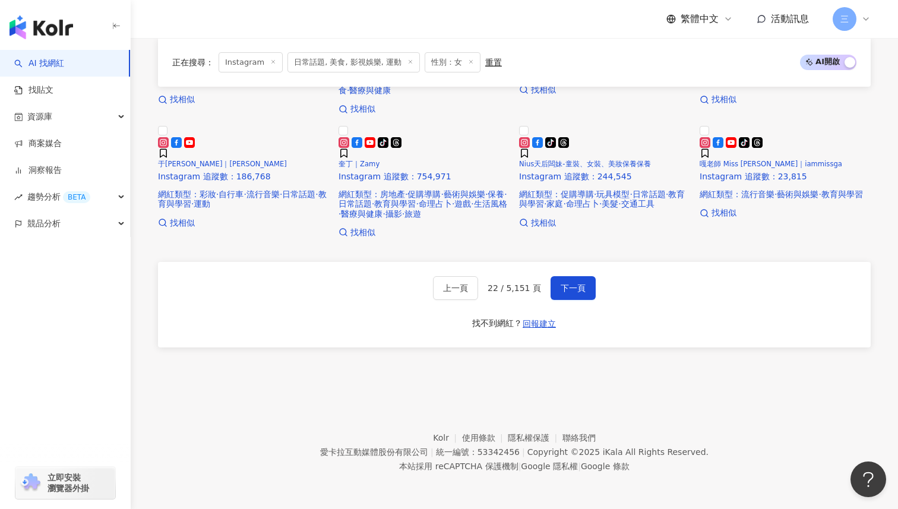
scroll to position [851, 0]
click at [574, 286] on span "下一頁" at bounding box center [573, 288] width 25 height 10
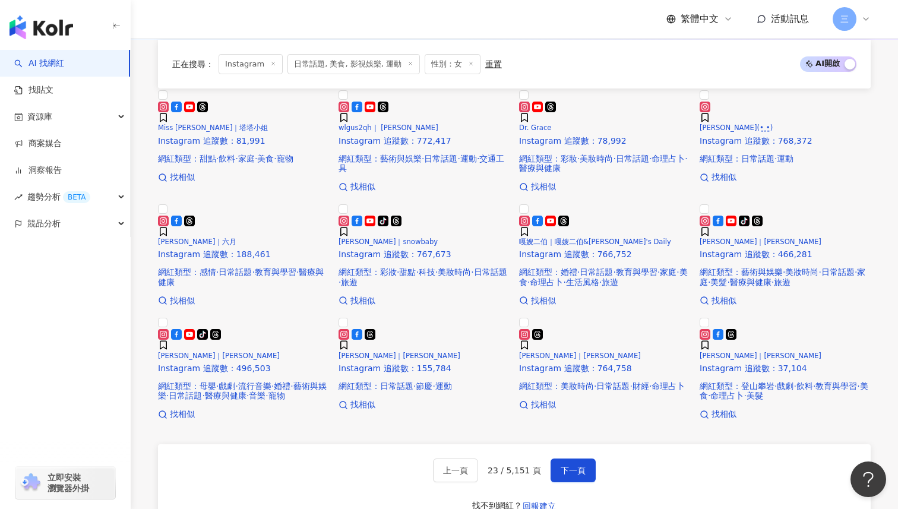
scroll to position [141, 0]
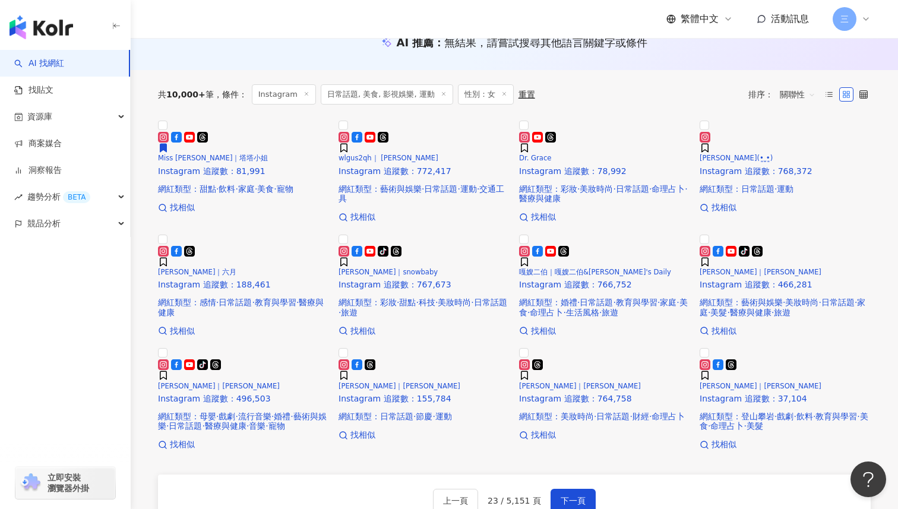
click at [75, 485] on span "立即安裝 瀏覽器外掛" at bounding box center [69, 482] width 42 height 21
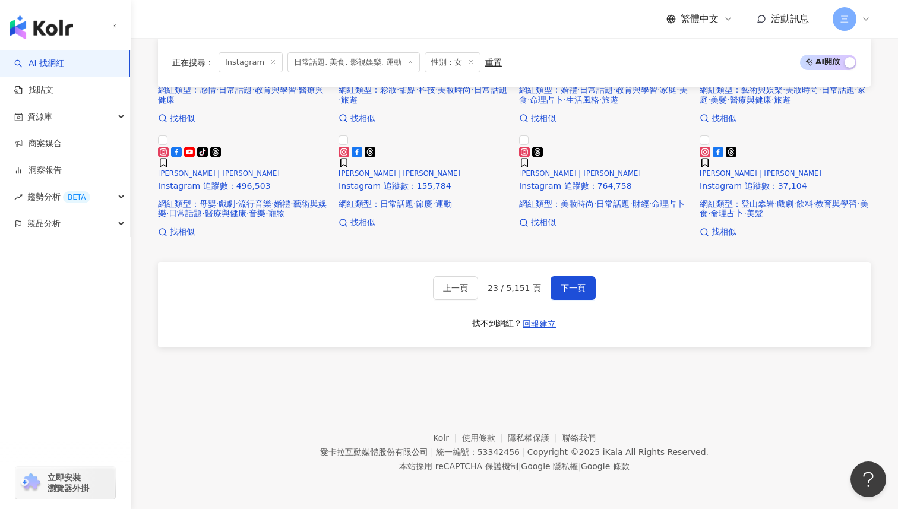
scroll to position [791, 0]
click at [570, 293] on span "下一頁" at bounding box center [573, 288] width 25 height 10
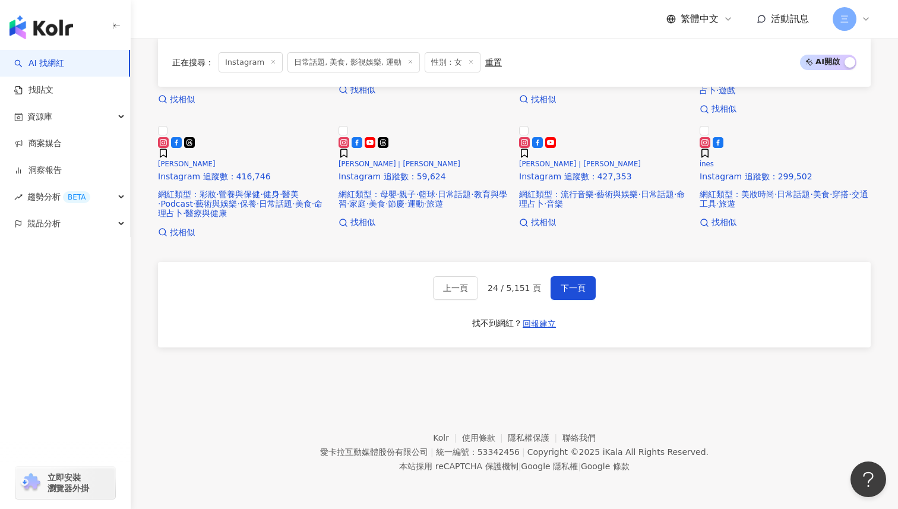
scroll to position [630, 0]
click at [571, 293] on span "下一頁" at bounding box center [573, 288] width 25 height 10
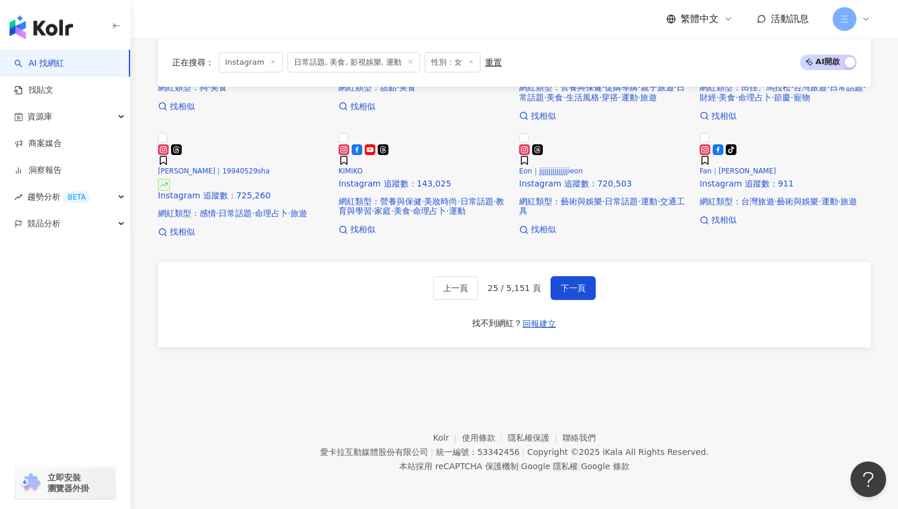
scroll to position [686, 0]
click at [566, 300] on button "下一頁" at bounding box center [573, 288] width 45 height 24
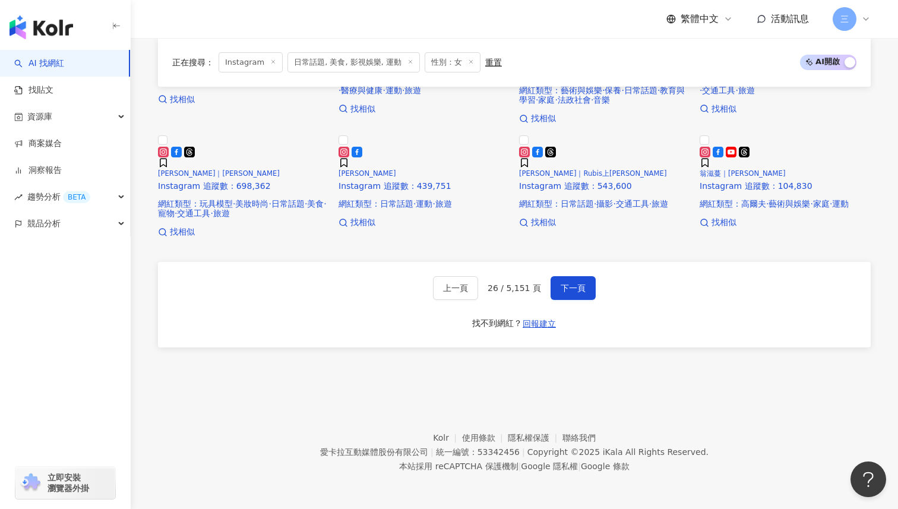
scroll to position [713, 0]
click at [579, 293] on span "下一頁" at bounding box center [573, 288] width 25 height 10
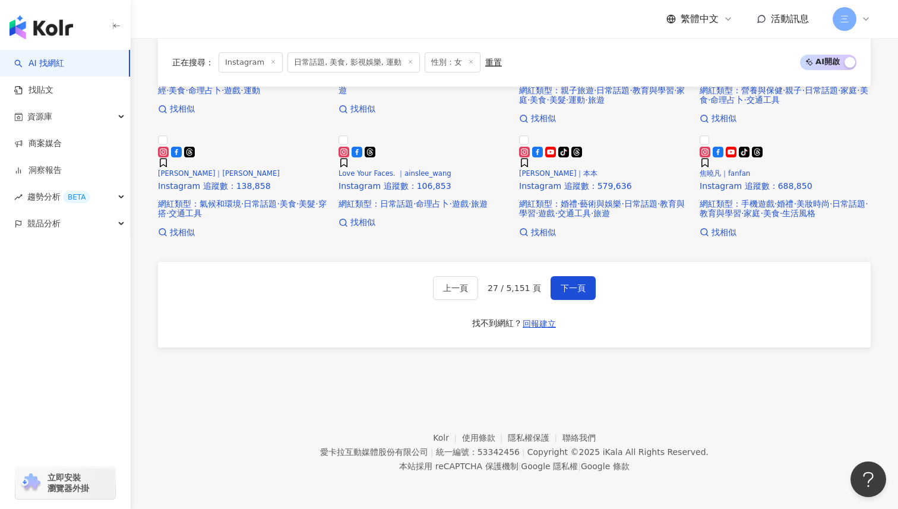
scroll to position [680, 0]
click at [577, 293] on span "下一頁" at bounding box center [573, 288] width 25 height 10
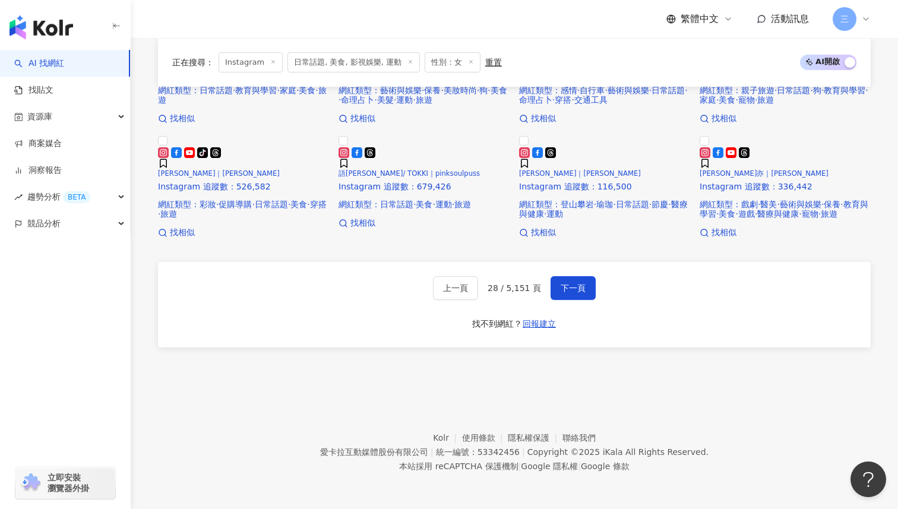
scroll to position [628, 0]
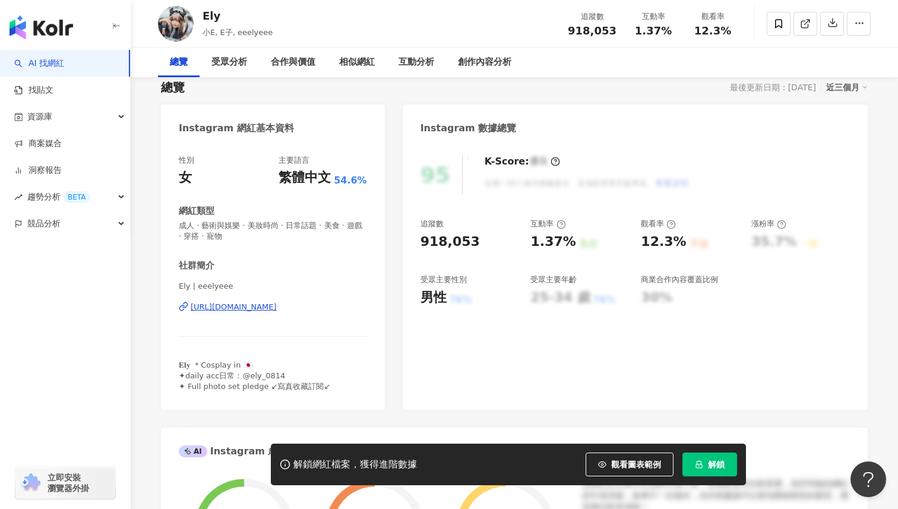
scroll to position [86, 0]
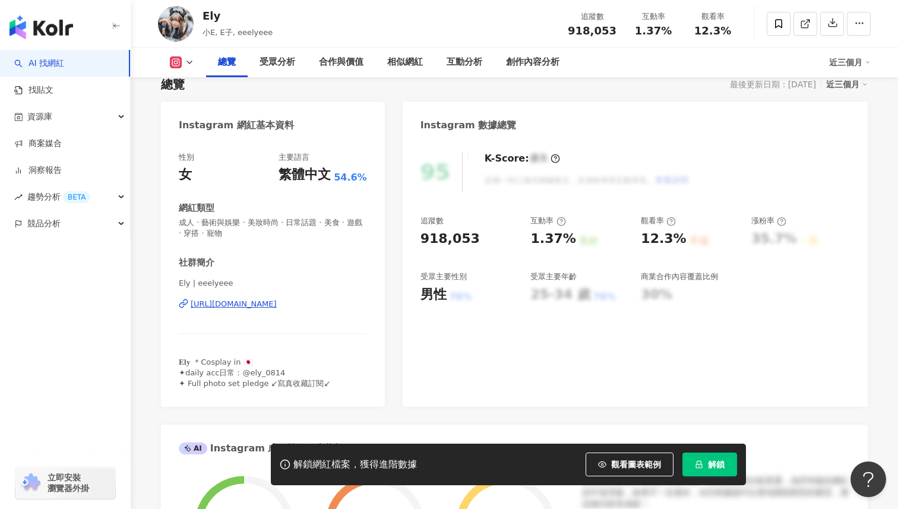
click at [255, 302] on div "https://www.instagram.com/eeelyeee/" at bounding box center [234, 304] width 86 height 11
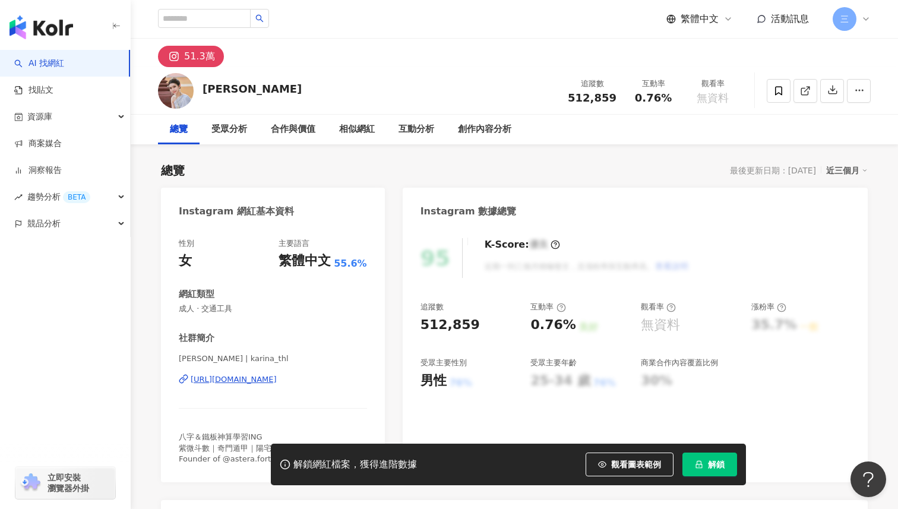
click at [277, 378] on div "[URL][DOMAIN_NAME]" at bounding box center [234, 379] width 86 height 11
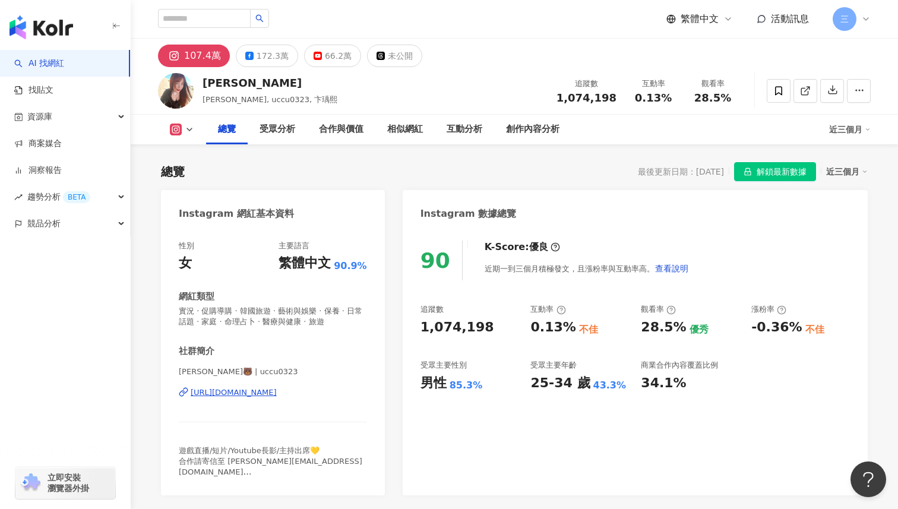
scroll to position [155, 0]
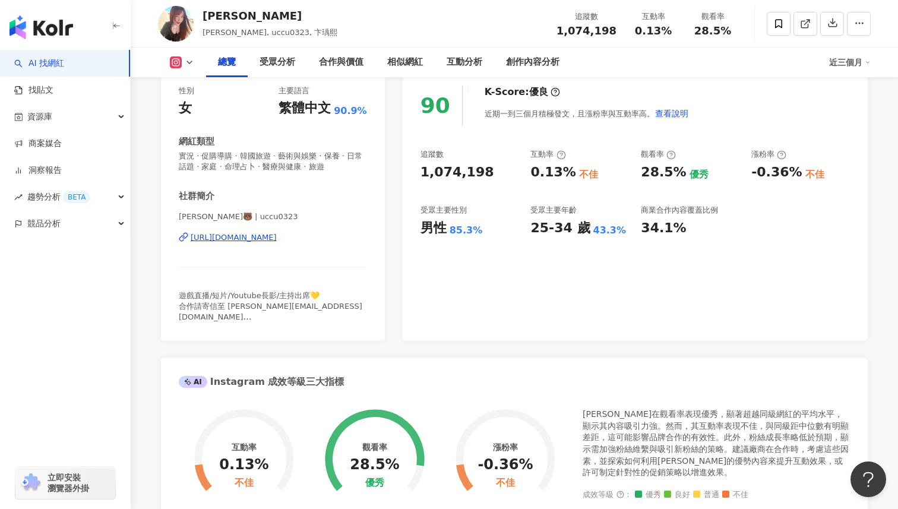
click at [266, 234] on div "https://www.instagram.com/uccu0323/" at bounding box center [234, 237] width 86 height 11
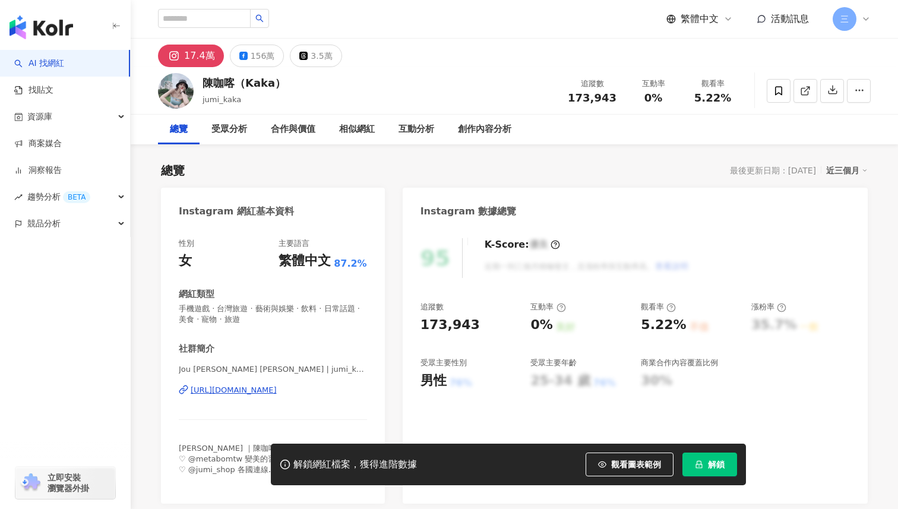
scroll to position [41, 0]
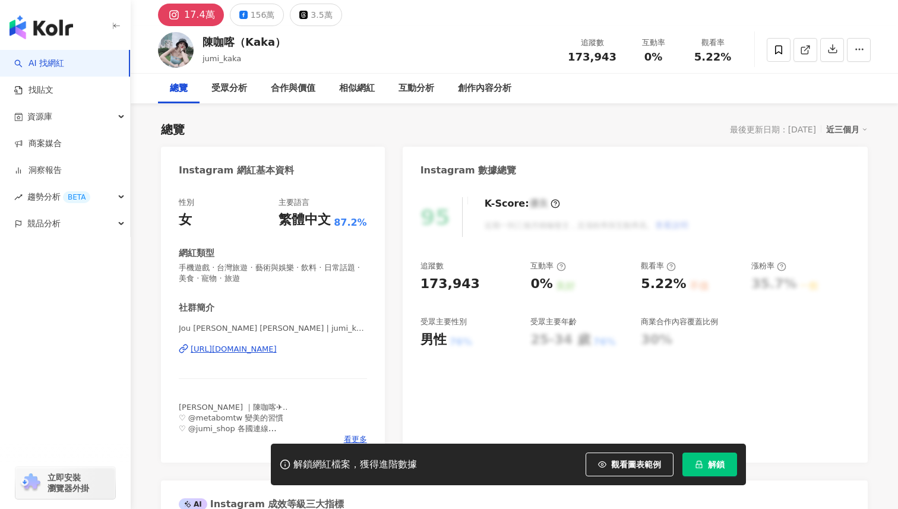
click at [277, 345] on div "[URL][DOMAIN_NAME]" at bounding box center [234, 349] width 86 height 11
